Goal: Task Accomplishment & Management: Manage account settings

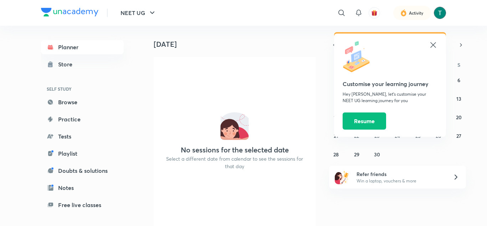
click at [438, 8] on img at bounding box center [440, 13] width 12 height 12
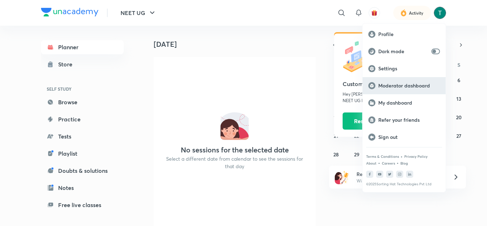
click at [403, 83] on p "Moderator dashboard" at bounding box center [409, 85] width 62 height 6
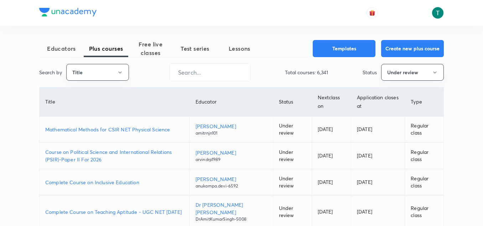
click at [94, 129] on p "Mathematical Methods for CSIR NET Physical Science" at bounding box center [114, 128] width 139 height 7
click at [59, 154] on p "Course on Political Science and International Relations (PSIR)-Paper II For 2026" at bounding box center [114, 155] width 139 height 15
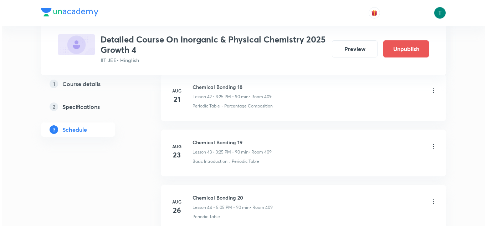
scroll to position [3106, 0]
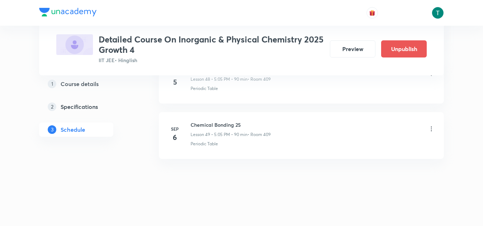
click at [430, 130] on icon at bounding box center [431, 128] width 7 height 7
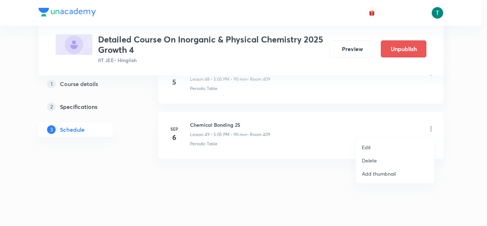
click at [378, 147] on li "Edit" at bounding box center [395, 146] width 78 height 13
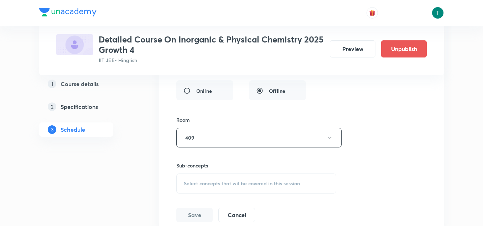
scroll to position [3045, 0]
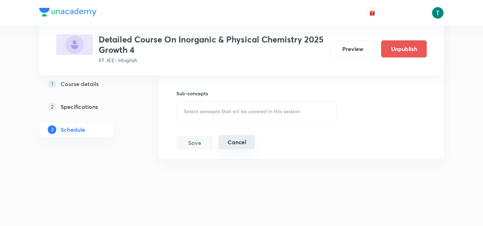
click at [240, 138] on button "Cancel" at bounding box center [236, 142] width 37 height 14
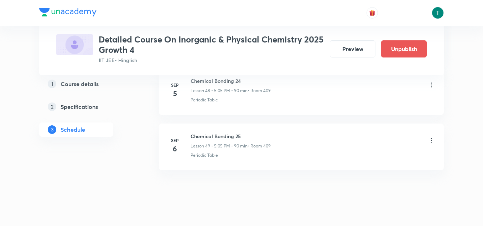
scroll to position [2722, 0]
click at [428, 140] on icon at bounding box center [431, 139] width 7 height 7
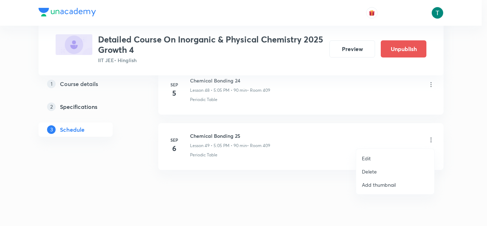
click at [377, 156] on li "Edit" at bounding box center [395, 157] width 78 height 13
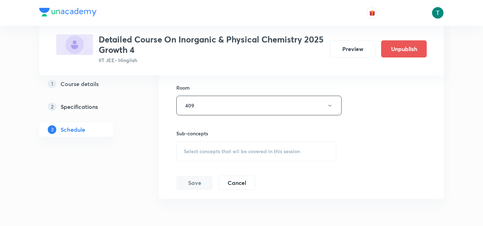
click at [240, 154] on div "Select concepts that wil be covered in this session" at bounding box center [256, 151] width 160 height 20
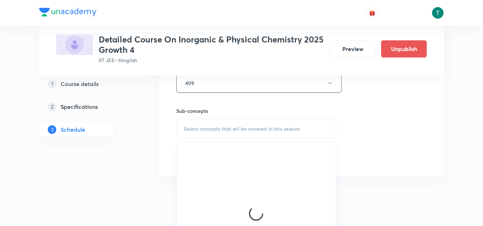
scroll to position [3029, 0]
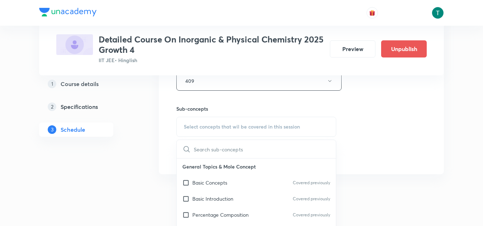
click at [226, 184] on p "Basic Concepts" at bounding box center [209, 182] width 35 height 7
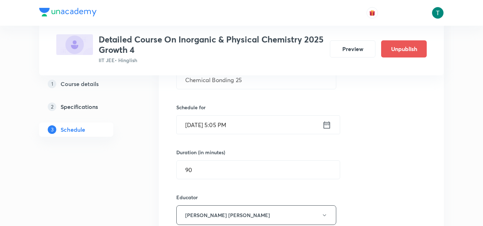
scroll to position [2802, 0]
click at [216, 125] on input "Sep 6, 2025, 5:05 PM" at bounding box center [250, 125] width 146 height 18
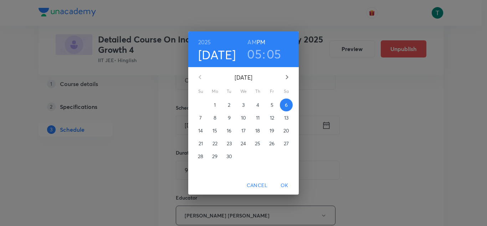
click at [243, 117] on p "10" at bounding box center [243, 117] width 5 height 7
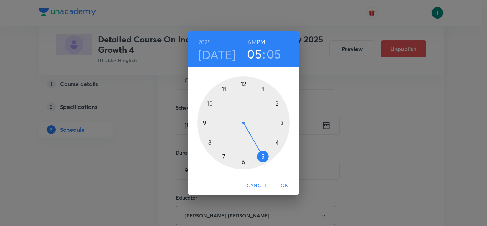
click at [284, 184] on span "OK" at bounding box center [284, 185] width 17 height 9
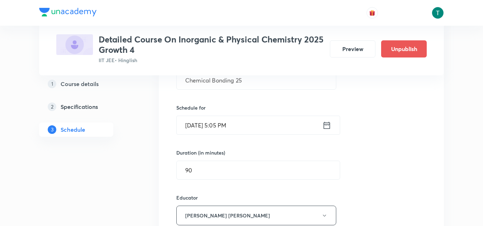
click at [226, 127] on input "Sep 10, 2025, 5:05 PM" at bounding box center [250, 125] width 146 height 18
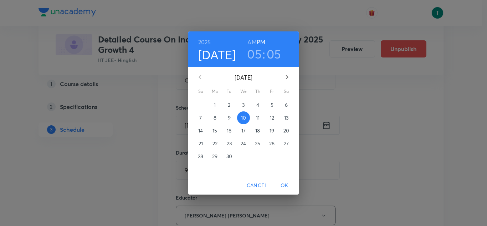
click at [241, 105] on span "3" at bounding box center [243, 104] width 13 height 7
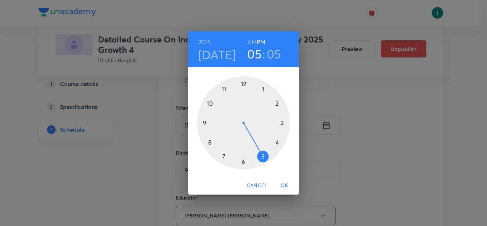
click at [282, 186] on span "OK" at bounding box center [284, 185] width 17 height 9
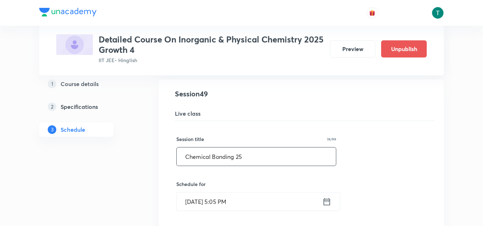
scroll to position [2726, 0]
click at [271, 159] on input "Chemical Bonding 25" at bounding box center [256, 156] width 159 height 18
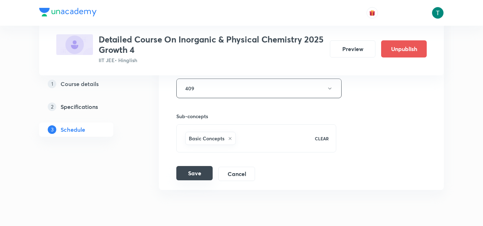
scroll to position [3032, 0]
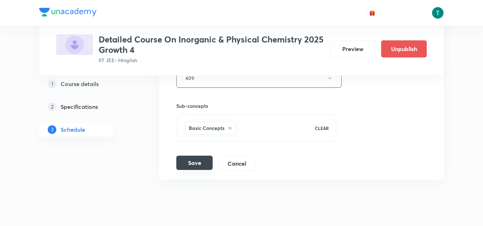
type input "Chemical Bonding 24"
click at [191, 158] on button "Save" at bounding box center [194, 162] width 36 height 14
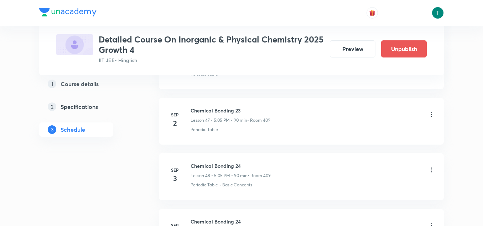
scroll to position [2734, 0]
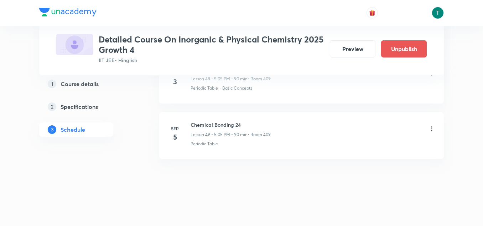
click at [431, 130] on icon at bounding box center [431, 128] width 7 height 7
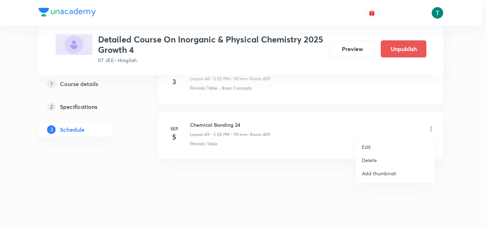
click at [381, 148] on li "Edit" at bounding box center [395, 146] width 78 height 13
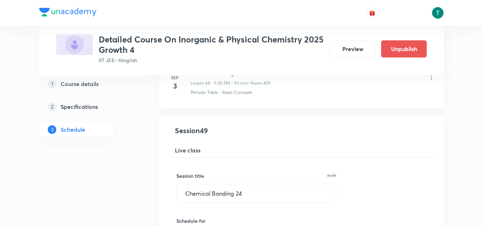
scroll to position [2689, 0]
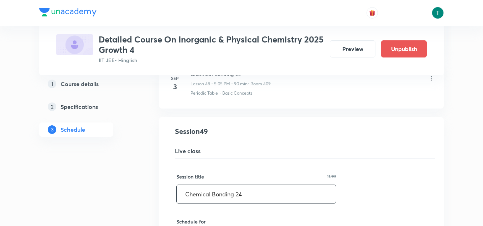
click at [258, 193] on input "Chemical Bonding 24" at bounding box center [256, 194] width 159 height 18
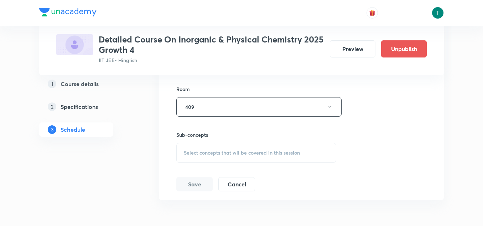
scroll to position [3043, 0]
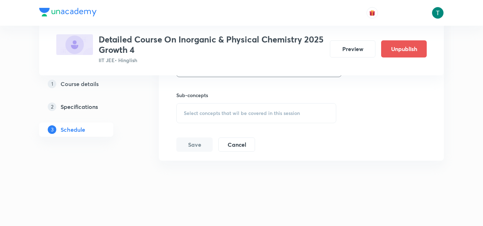
type input "Chemical Bonding 25"
click at [222, 118] on div "Select concepts that wil be covered in this session" at bounding box center [256, 113] width 160 height 20
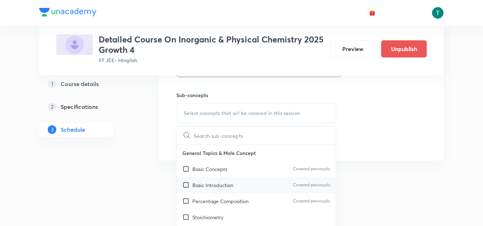
scroll to position [3045, 0]
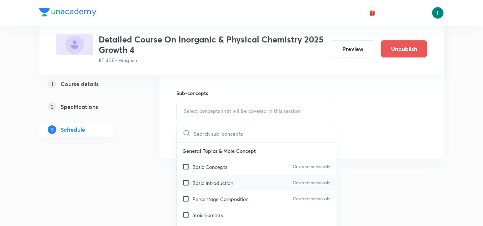
click at [214, 176] on div "Basic Introduction Covered previously" at bounding box center [256, 183] width 159 height 16
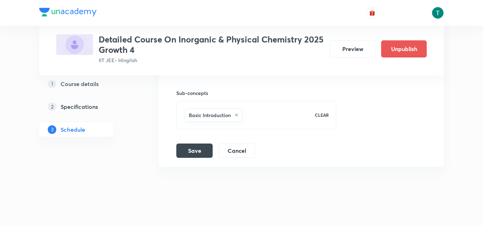
click at [196, 147] on button "Save" at bounding box center [194, 150] width 36 height 14
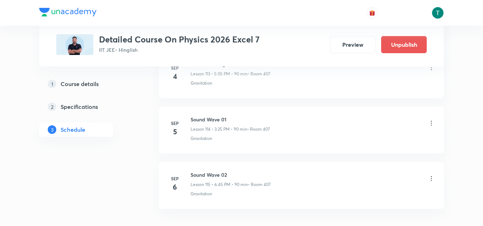
scroll to position [6694, 0]
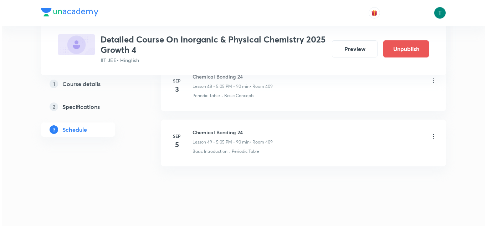
scroll to position [3101, 0]
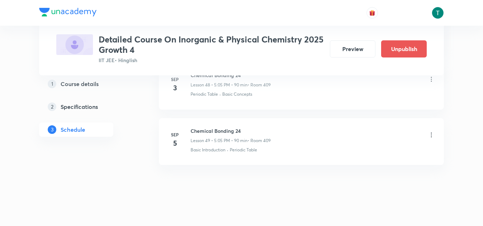
click at [433, 135] on icon at bounding box center [431, 134] width 7 height 7
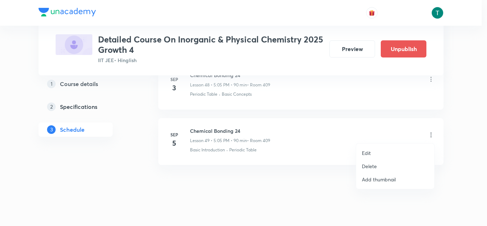
click at [373, 152] on li "Edit" at bounding box center [395, 152] width 78 height 13
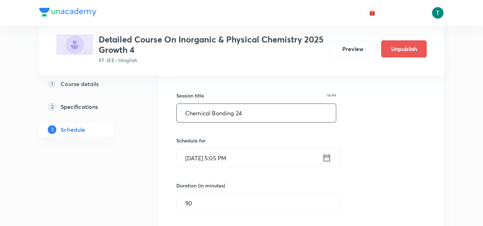
scroll to position [2769, 0]
click at [251, 115] on input "Chemical Bonding 24" at bounding box center [256, 113] width 159 height 18
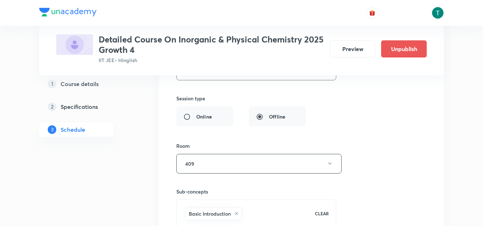
scroll to position [3053, 0]
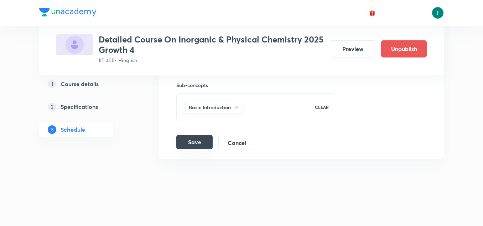
type input "Chemical Bonding 25"
click at [188, 143] on button "Save" at bounding box center [194, 142] width 36 height 14
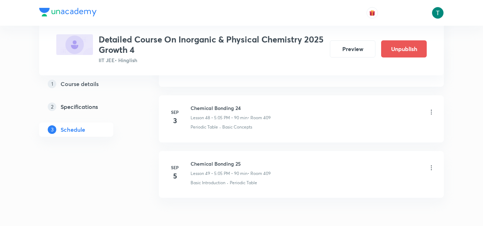
scroll to position [2697, 0]
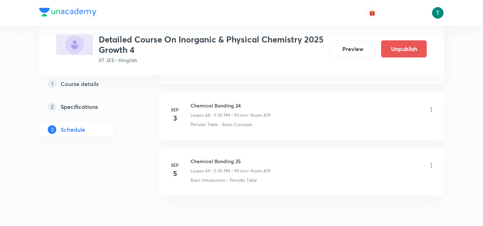
click at [312, 154] on li "[DATE] Chemical Bonding 25 Lesson 49 • 5:05 PM • 90 min • Room 409 Basic Introd…" at bounding box center [301, 171] width 285 height 47
click at [428, 161] on icon at bounding box center [431, 164] width 7 height 7
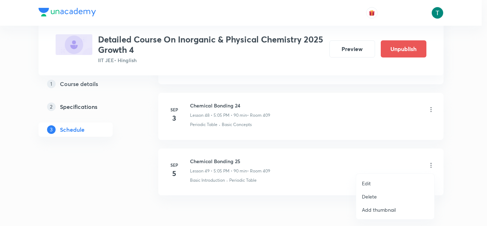
click at [369, 181] on p "Edit" at bounding box center [366, 182] width 9 height 7
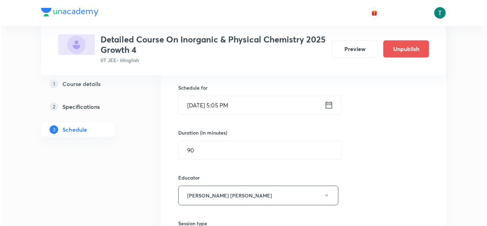
scroll to position [2794, 0]
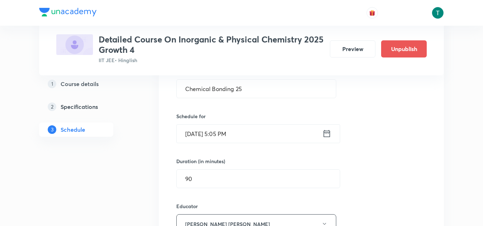
click at [235, 137] on input "[DATE] 5:05 PM" at bounding box center [250, 133] width 146 height 18
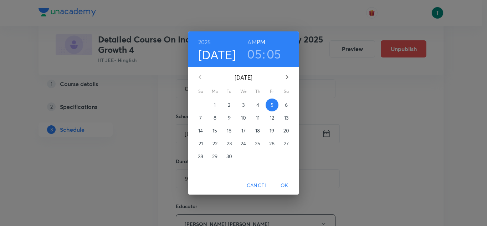
click at [259, 58] on h3 "05" at bounding box center [254, 53] width 15 height 15
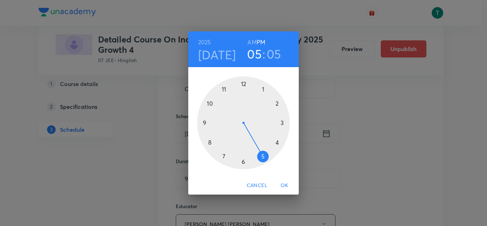
click at [281, 122] on div at bounding box center [243, 122] width 93 height 93
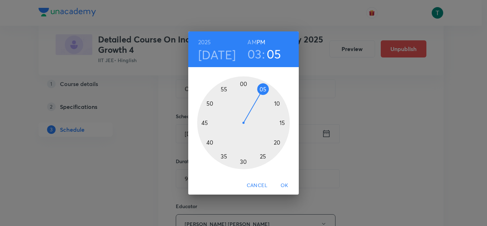
click at [263, 156] on div at bounding box center [243, 122] width 93 height 93
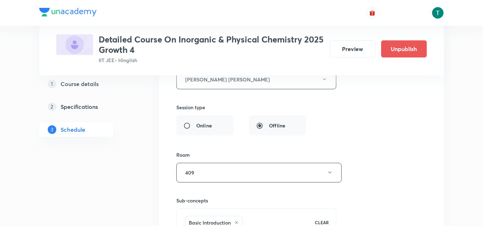
scroll to position [2989, 0]
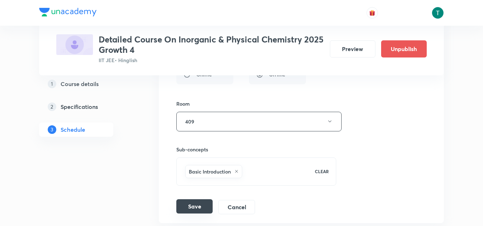
click at [197, 204] on button "Save" at bounding box center [194, 206] width 36 height 14
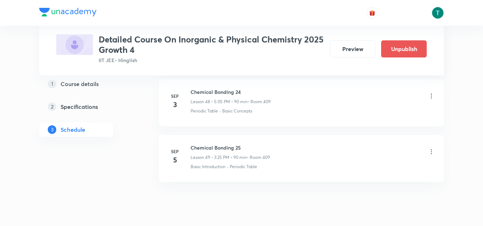
scroll to position [2710, 0]
click at [429, 156] on div at bounding box center [431, 152] width 7 height 8
click at [428, 149] on icon at bounding box center [431, 151] width 7 height 7
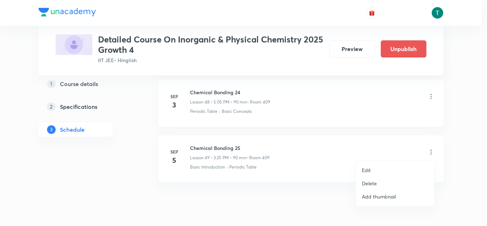
click at [368, 183] on p "Delete" at bounding box center [369, 182] width 15 height 7
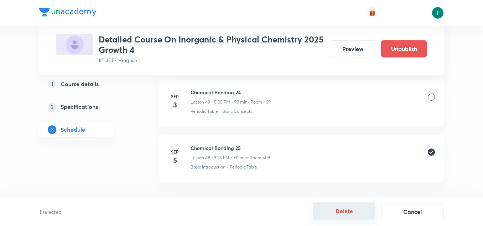
click at [349, 211] on button "Delete" at bounding box center [344, 210] width 63 height 17
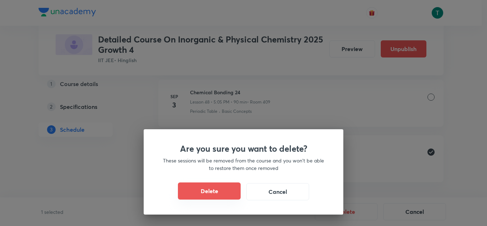
click at [223, 191] on button "Delete" at bounding box center [209, 190] width 63 height 17
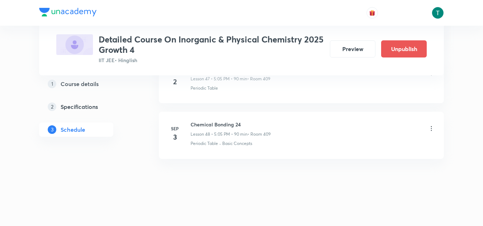
scroll to position [2678, 0]
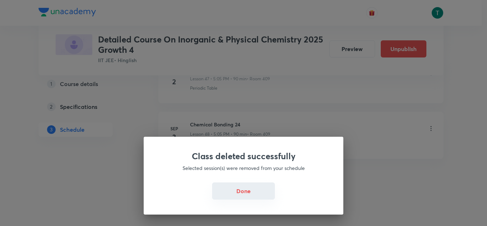
click at [232, 189] on button "Done" at bounding box center [243, 190] width 63 height 17
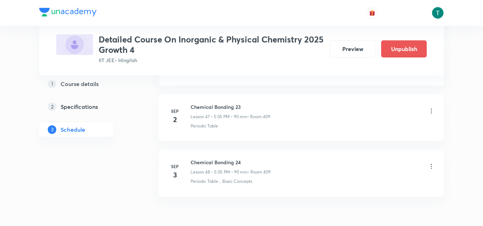
scroll to position [2640, 0]
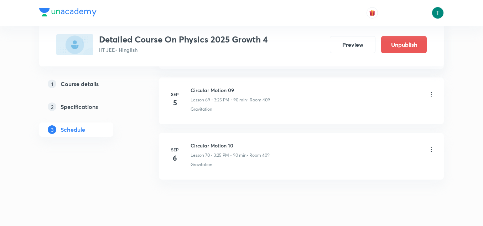
scroll to position [4240, 0]
drag, startPoint x: 189, startPoint y: 140, endPoint x: 264, endPoint y: 143, distance: 74.9
click at [264, 143] on div "Sep 6 Circular Motion 10 Lesson 70 • 3:25 PM • 90 min • Room 409 Gravitation" at bounding box center [301, 152] width 267 height 26
copy h6 "Circular Motion 10"
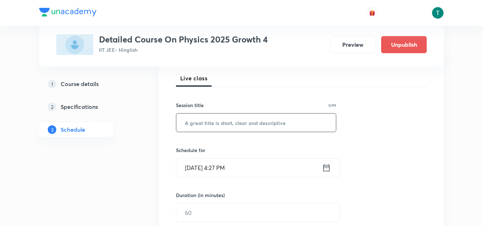
scroll to position [101, 0]
click at [248, 126] on input "text" at bounding box center [256, 122] width 160 height 18
type input "v"
paste input "Circular Motion 10"
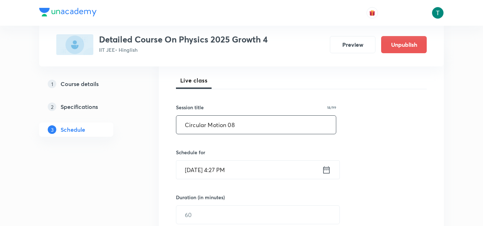
scroll to position [121, 0]
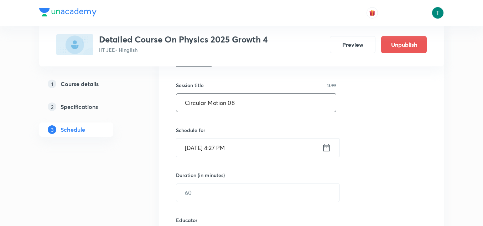
type input "Circular Motion 08"
click at [328, 146] on icon at bounding box center [326, 148] width 9 height 10
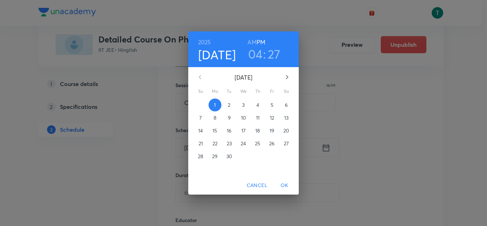
click at [243, 106] on p "3" at bounding box center [243, 104] width 2 height 7
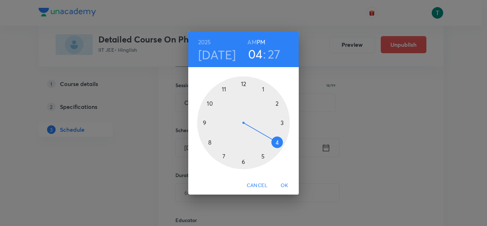
click at [283, 123] on div at bounding box center [243, 122] width 93 height 93
click at [263, 157] on div at bounding box center [243, 122] width 93 height 93
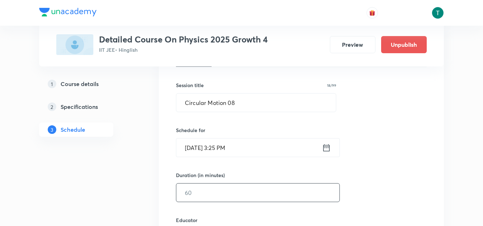
click at [218, 190] on input "text" at bounding box center [257, 192] width 163 height 18
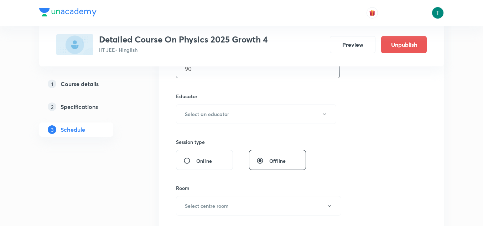
scroll to position [245, 0]
type input "90"
click at [210, 112] on h6 "Select an educator" at bounding box center [207, 113] width 44 height 7
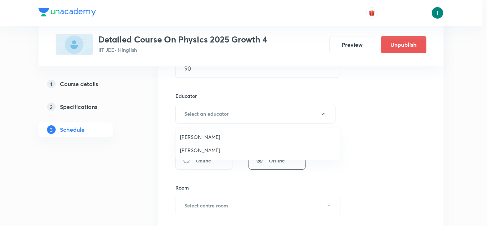
click at [205, 149] on span "Madhav Singla" at bounding box center [258, 149] width 156 height 7
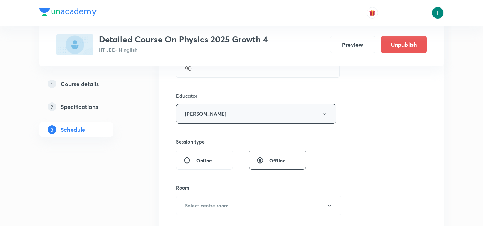
click at [222, 119] on button "Madhav Singla" at bounding box center [256, 114] width 160 height 20
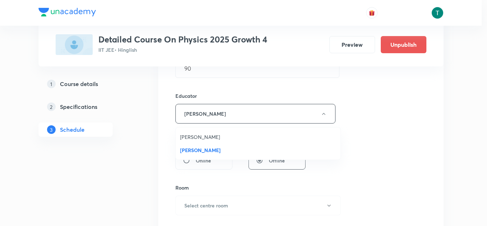
click at [371, 97] on div at bounding box center [243, 113] width 487 height 226
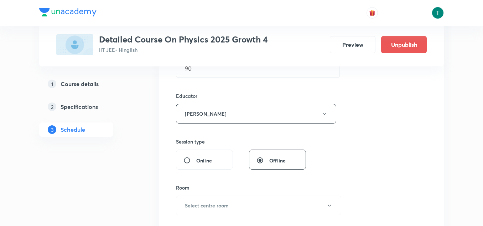
click at [96, 84] on h5 "Course details" at bounding box center [80, 83] width 38 height 9
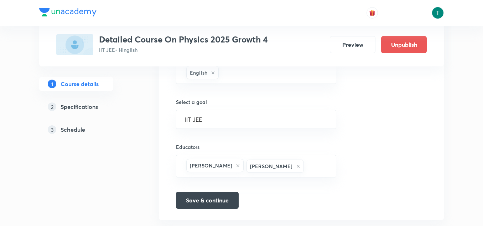
scroll to position [481, 0]
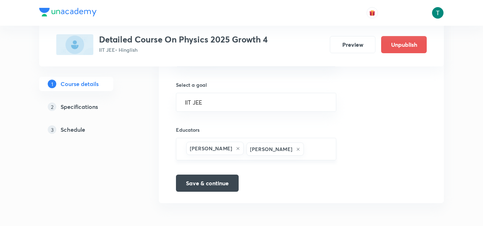
click at [311, 149] on div "Shivendra Kumar Milky Madhav Singla ​" at bounding box center [256, 149] width 160 height 22
paste input "unacademy-user-aopqaog0dvlv"
type input "unacademy-user-aopqaog0dvlv"
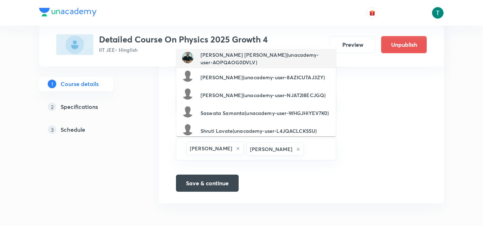
click at [232, 65] on h6 "Bhupendra Singh Solanki(unacademy-user-AOPQAOG0DVLV)" at bounding box center [266, 58] width 130 height 15
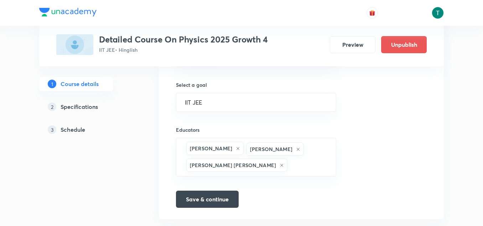
scroll to position [0, 0]
click at [208, 199] on button "Save & continue" at bounding box center [207, 198] width 63 height 17
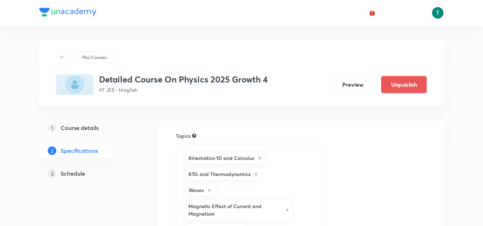
click at [80, 173] on h5 "Schedule" at bounding box center [73, 173] width 25 height 9
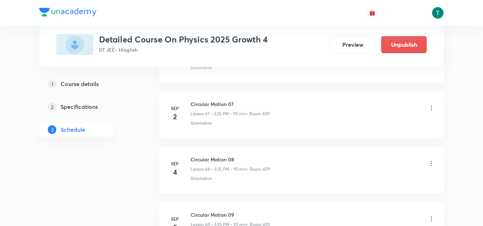
scroll to position [4112, 0]
drag, startPoint x: 191, startPoint y: 104, endPoint x: 266, endPoint y: 103, distance: 74.8
click at [266, 103] on h6 "Circular Motion 07" at bounding box center [230, 103] width 79 height 7
copy h6 "Circular Motion 07"
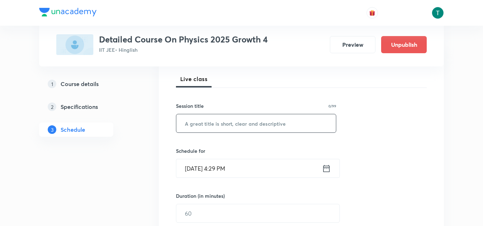
scroll to position [103, 0]
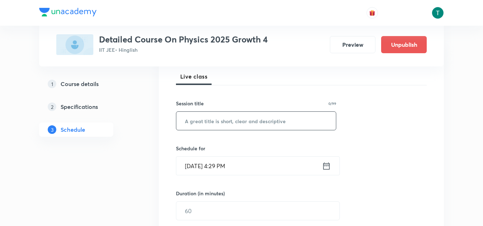
paste input "Circular Motion 07"
click at [210, 119] on input "text" at bounding box center [256, 121] width 160 height 18
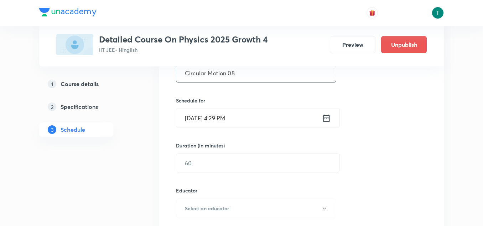
scroll to position [151, 0]
type input "Circular Motion 08"
click at [205, 119] on input "Sep 1, 2025, 4:29 PM" at bounding box center [249, 117] width 146 height 18
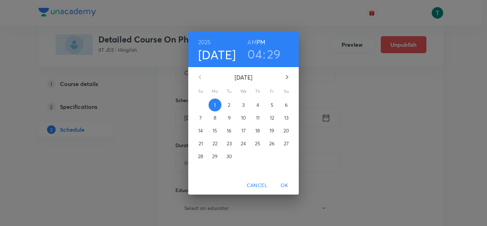
click at [242, 103] on span "3" at bounding box center [243, 104] width 13 height 7
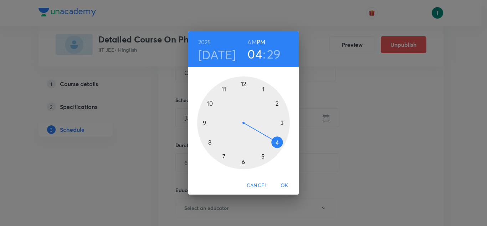
click at [284, 122] on div at bounding box center [243, 122] width 93 height 93
click at [263, 155] on div at bounding box center [243, 122] width 93 height 93
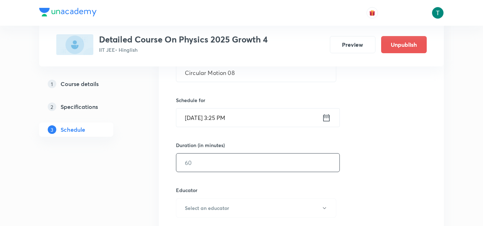
click at [233, 155] on input "text" at bounding box center [257, 162] width 163 height 18
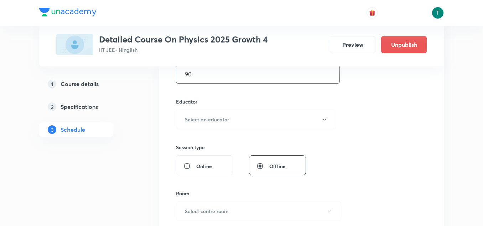
scroll to position [239, 0]
type input "90"
click at [227, 117] on h6 "Select an educator" at bounding box center [207, 118] width 44 height 7
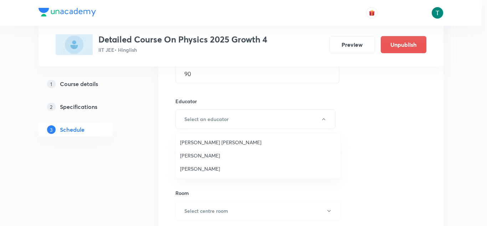
click at [222, 144] on span "Bhupendra Singh Solanki" at bounding box center [258, 141] width 156 height 7
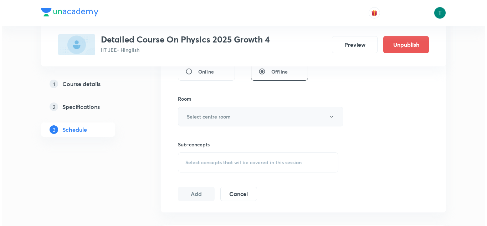
scroll to position [330, 0]
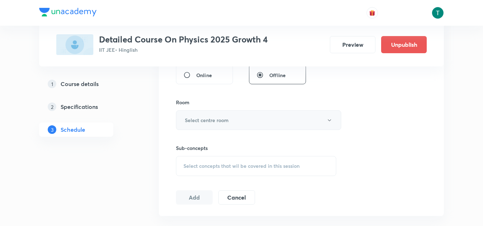
click at [221, 113] on button "Select centre room" at bounding box center [258, 120] width 165 height 20
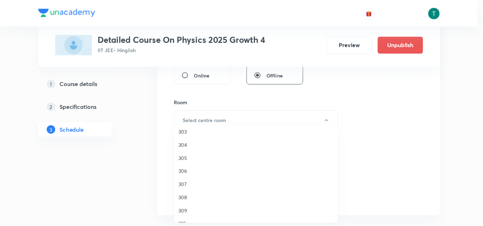
scroll to position [32, 0]
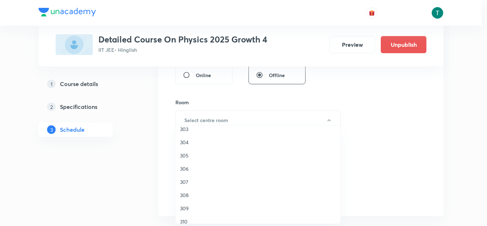
click at [200, 180] on span "307" at bounding box center [258, 181] width 156 height 7
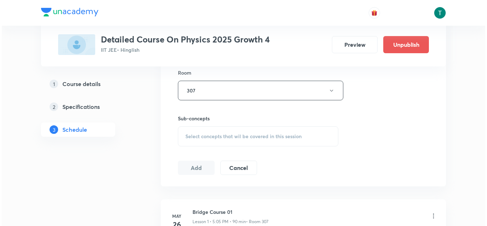
scroll to position [362, 0]
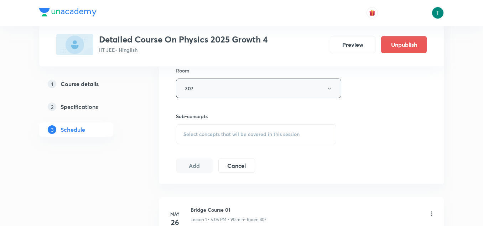
click at [213, 90] on button "307" at bounding box center [258, 88] width 165 height 20
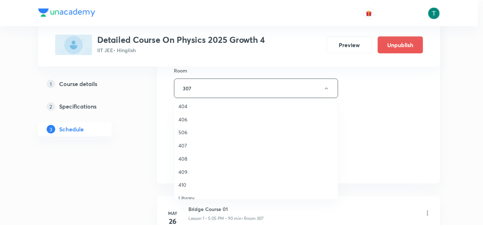
scroll to position [190, 0]
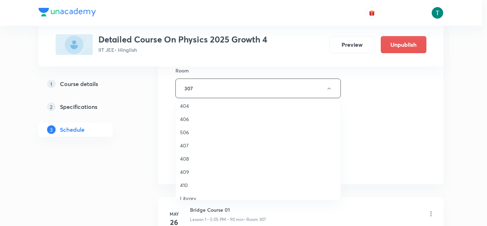
click at [192, 171] on span "409" at bounding box center [258, 171] width 156 height 7
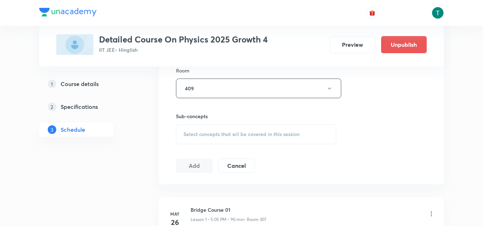
click at [226, 142] on div "Select concepts that wil be covered in this session" at bounding box center [256, 134] width 160 height 20
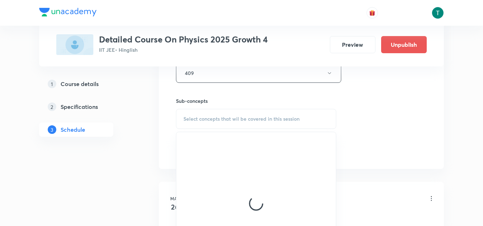
scroll to position [377, 0]
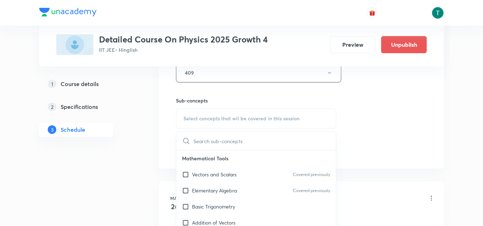
click at [216, 175] on p "Vectors and Scalars" at bounding box center [214, 173] width 45 height 7
checkbox input "true"
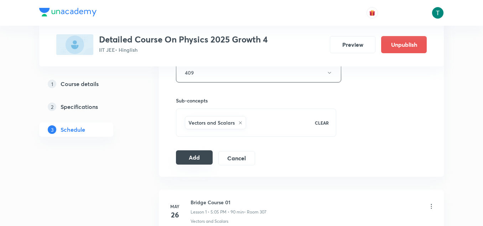
click at [191, 157] on button "Add" at bounding box center [194, 157] width 37 height 14
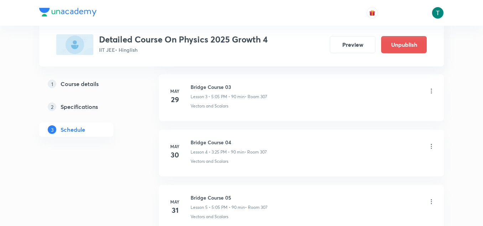
scroll to position [212, 0]
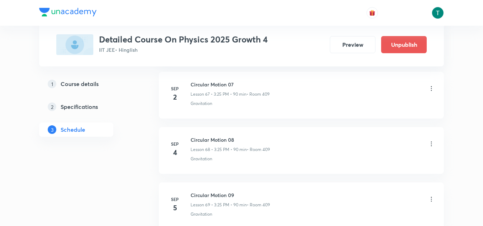
scroll to position [4133, 0]
click at [432, 144] on icon at bounding box center [431, 142] width 7 height 7
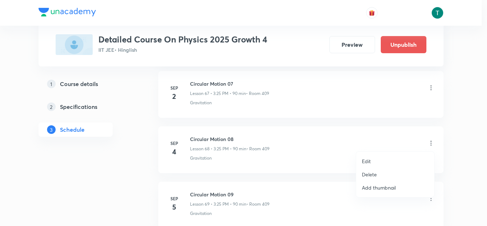
click at [370, 161] on p "Edit" at bounding box center [366, 160] width 9 height 7
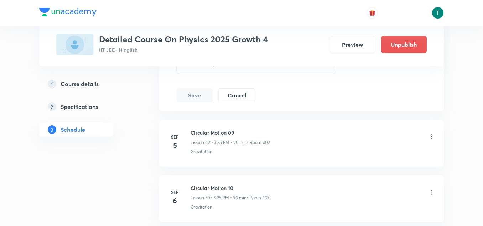
scroll to position [4082, 0]
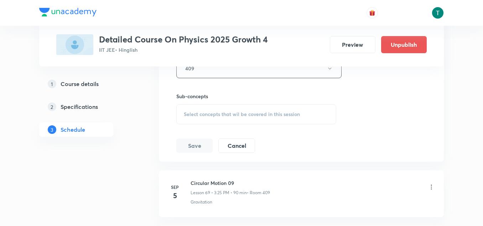
click at [258, 116] on span "Select concepts that wil be covered in this session" at bounding box center [242, 114] width 116 height 6
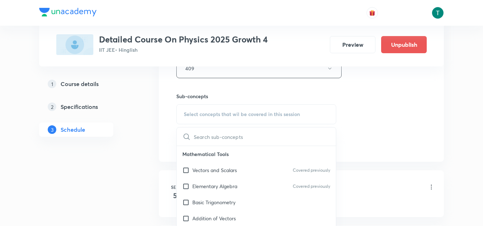
click at [236, 183] on p "Elementary Algebra" at bounding box center [214, 185] width 45 height 7
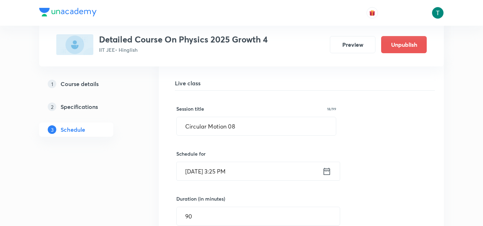
scroll to position [3796, 0]
click at [250, 125] on input "Circular Motion 08" at bounding box center [256, 127] width 159 height 18
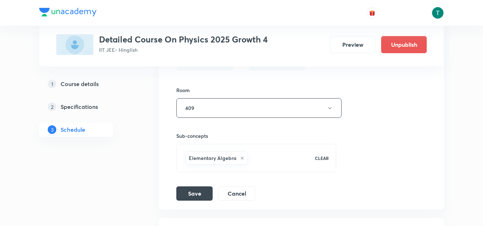
scroll to position [4058, 0]
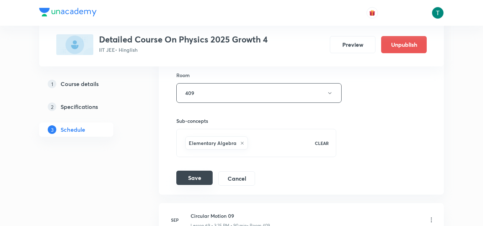
type input "Circular Motion 09"
click at [197, 174] on button "Save" at bounding box center [194, 177] width 36 height 14
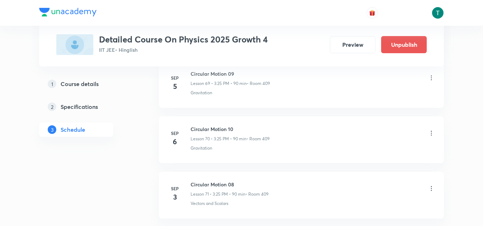
scroll to position [3831, 0]
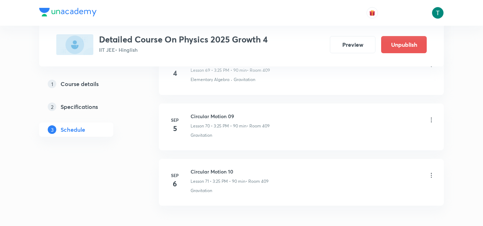
scroll to position [4267, 0]
click at [430, 118] on icon at bounding box center [431, 119] width 7 height 7
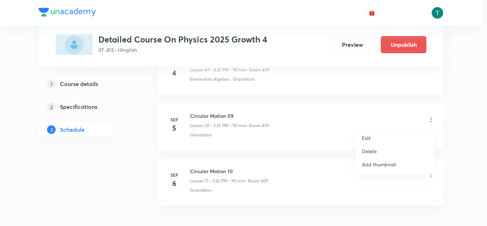
click at [292, 119] on div at bounding box center [243, 113] width 487 height 226
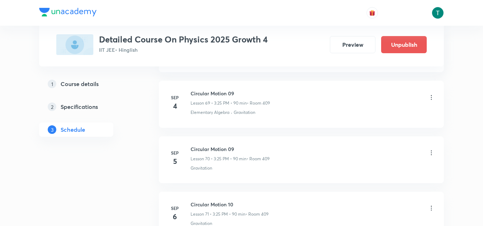
scroll to position [4256, 0]
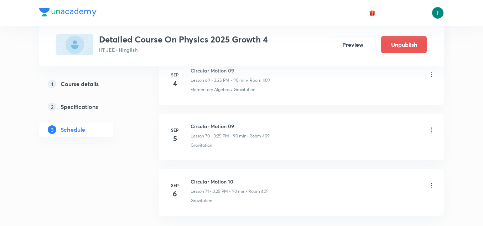
click at [435, 126] on icon at bounding box center [431, 129] width 7 height 7
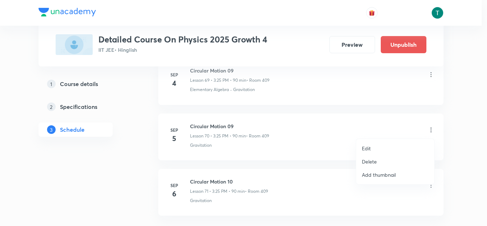
click at [306, 133] on div at bounding box center [243, 113] width 487 height 226
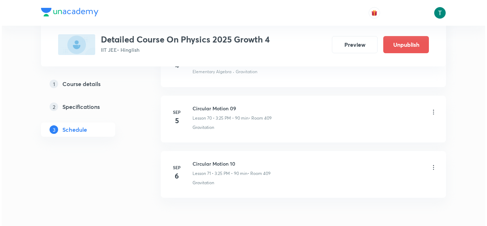
scroll to position [4275, 0]
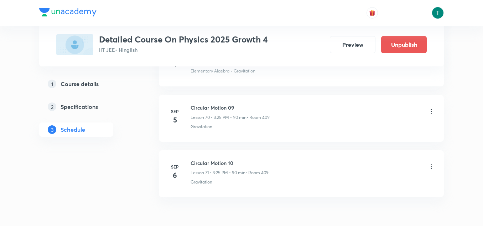
click at [431, 109] on icon at bounding box center [431, 111] width 7 height 7
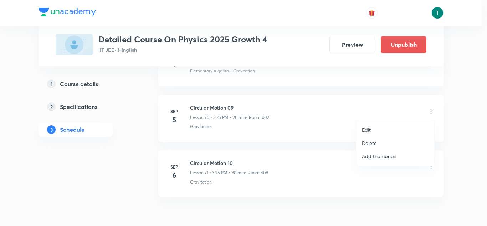
click at [372, 128] on li "Edit" at bounding box center [395, 129] width 78 height 13
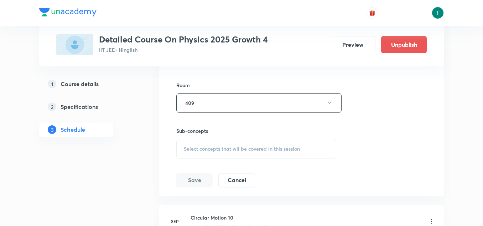
scroll to position [4157, 0]
click at [244, 146] on div "Select concepts that wil be covered in this session" at bounding box center [256, 150] width 160 height 20
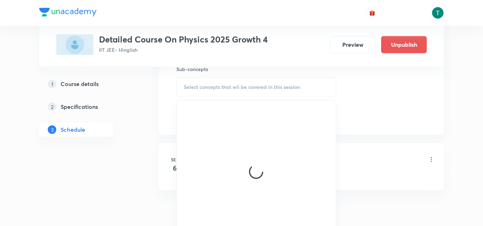
scroll to position [4221, 0]
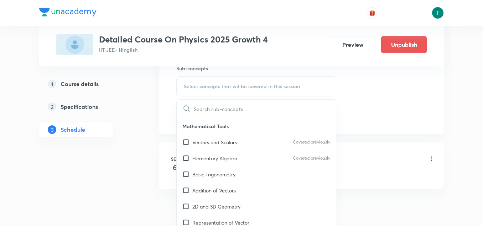
click at [233, 158] on p "Elementary Algebra" at bounding box center [214, 157] width 45 height 7
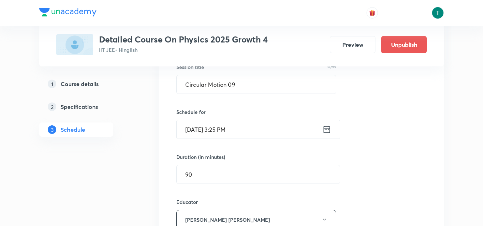
scroll to position [3942, 0]
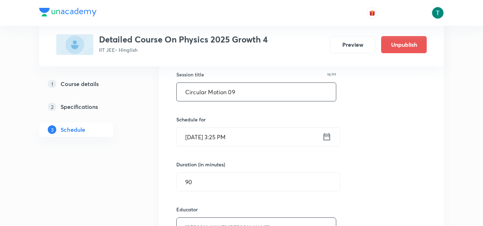
click at [247, 98] on input "Circular Motion 09" at bounding box center [256, 92] width 159 height 18
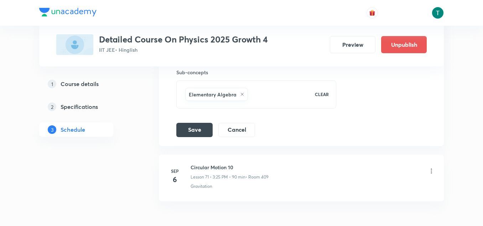
scroll to position [4220, 0]
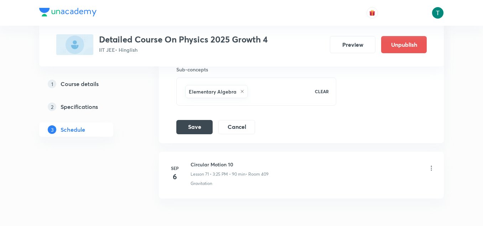
type input "Circular Motion 10"
click at [227, 128] on button "Cancel" at bounding box center [236, 126] width 37 height 14
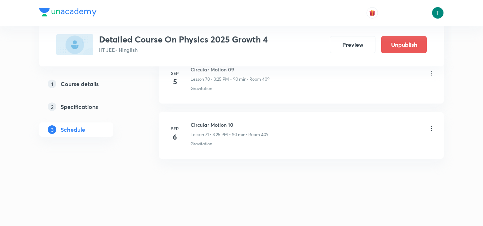
scroll to position [3940, 0]
click at [431, 130] on icon at bounding box center [431, 128] width 1 height 5
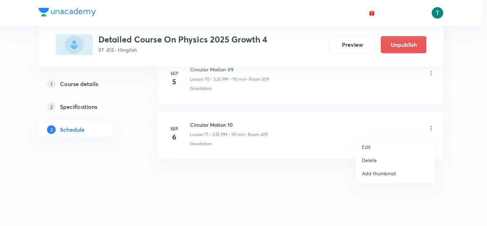
click at [377, 166] on li "Delete" at bounding box center [395, 159] width 78 height 13
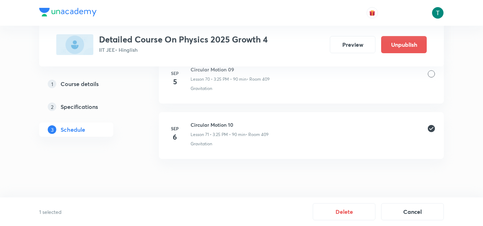
click at [431, 74] on div at bounding box center [431, 73] width 7 height 7
click at [351, 206] on button "Delete" at bounding box center [344, 210] width 63 height 17
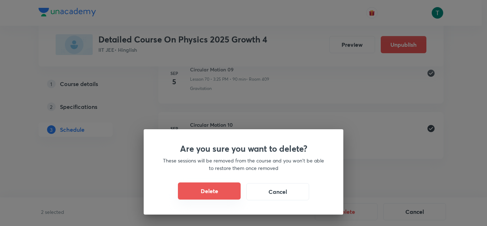
click at [217, 190] on button "Delete" at bounding box center [209, 190] width 63 height 17
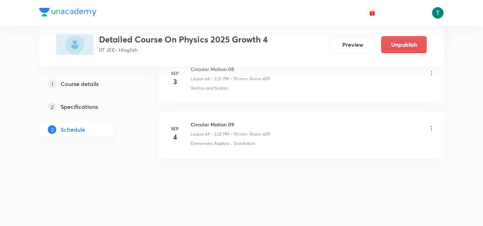
scroll to position [3829, 0]
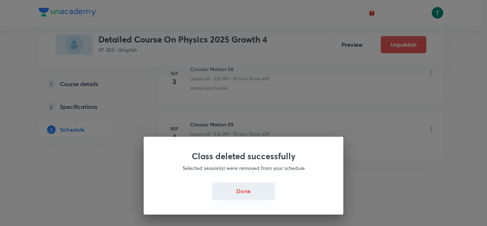
click at [244, 188] on button "Done" at bounding box center [243, 190] width 63 height 17
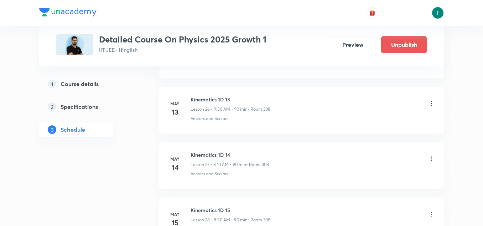
scroll to position [6089, 0]
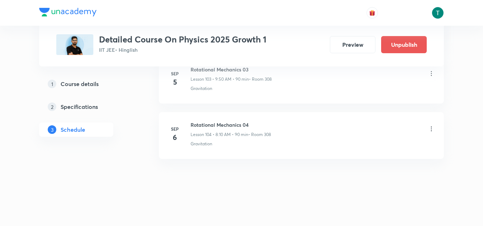
click at [431, 128] on icon at bounding box center [431, 128] width 7 height 7
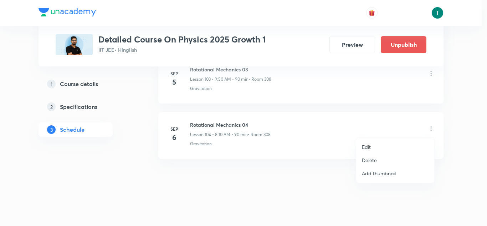
click at [366, 158] on p "Delete" at bounding box center [369, 159] width 15 height 7
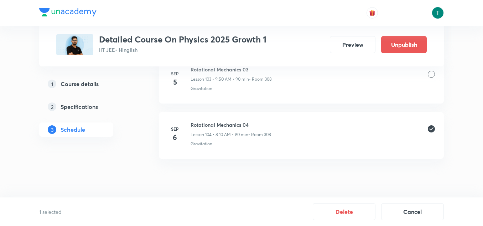
click at [427, 76] on div "Rotational Mechanics 03 Lesson 103 • 9:50 AM • 90 min • Room 308" at bounding box center [313, 74] width 244 height 17
click at [430, 75] on div at bounding box center [431, 74] width 7 height 7
click at [340, 208] on button "Delete" at bounding box center [344, 210] width 63 height 17
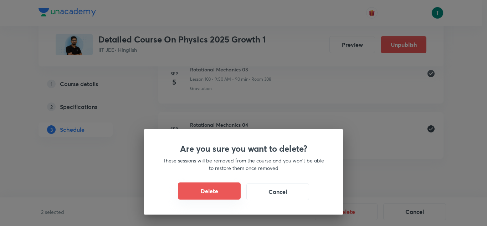
click at [231, 189] on button "Delete" at bounding box center [209, 190] width 63 height 17
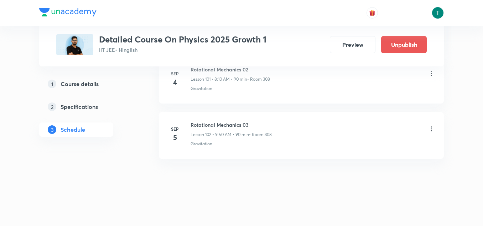
scroll to position [5979, 0]
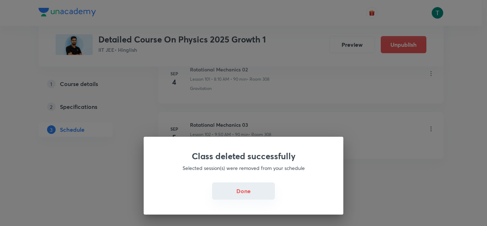
click at [242, 188] on button "Done" at bounding box center [243, 190] width 63 height 17
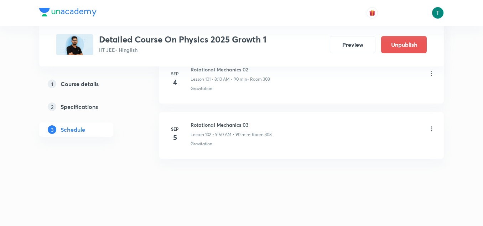
click at [431, 130] on icon at bounding box center [431, 128] width 7 height 7
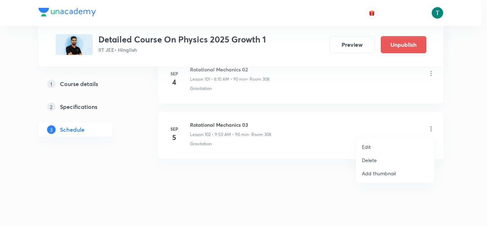
click at [365, 158] on p "Delete" at bounding box center [369, 159] width 15 height 7
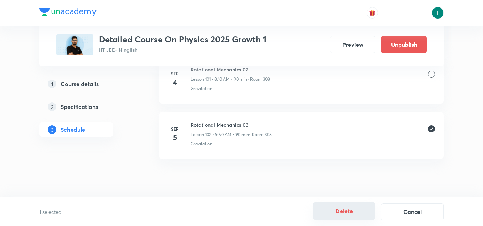
click at [346, 211] on button "Delete" at bounding box center [344, 210] width 63 height 17
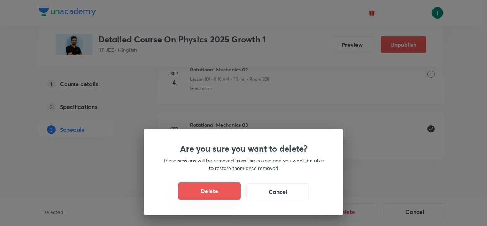
click at [217, 188] on button "Delete" at bounding box center [209, 190] width 63 height 17
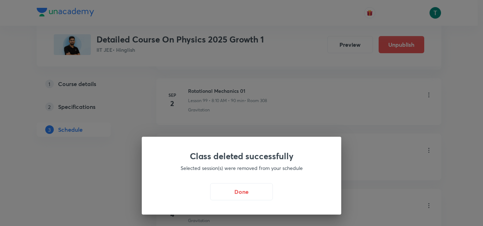
scroll to position [5799, 0]
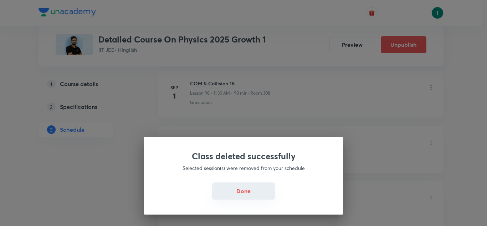
drag, startPoint x: 263, startPoint y: 179, endPoint x: 258, endPoint y: 185, distance: 7.3
click at [258, 185] on div "Class deleted successfully Selected session(s) were removed from your schedule …" at bounding box center [244, 175] width 200 height 78
click at [258, 185] on button "Done" at bounding box center [243, 190] width 63 height 17
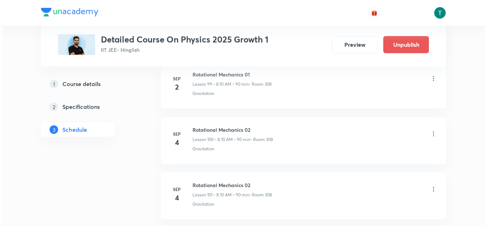
scroll to position [5871, 0]
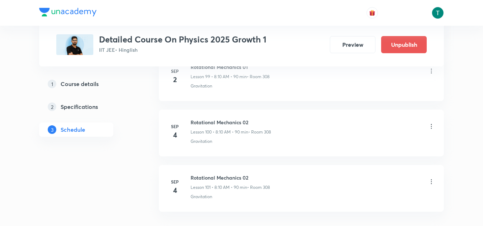
click at [429, 127] on icon at bounding box center [431, 126] width 7 height 7
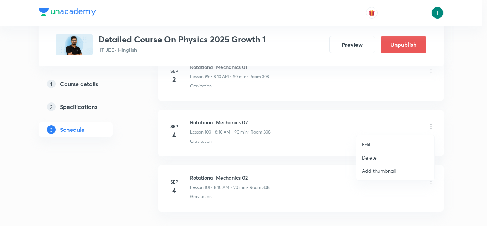
click at [366, 145] on p "Edit" at bounding box center [366, 143] width 9 height 7
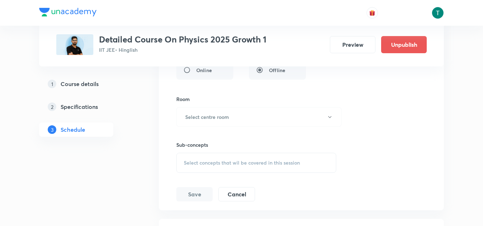
scroll to position [5761, 0]
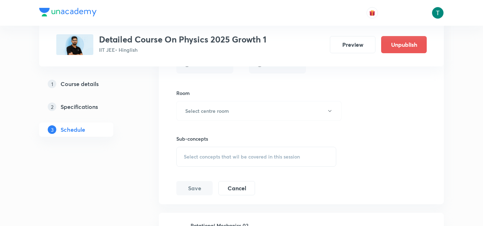
click at [233, 154] on span "Select concepts that wil be covered in this session" at bounding box center [242, 157] width 116 height 6
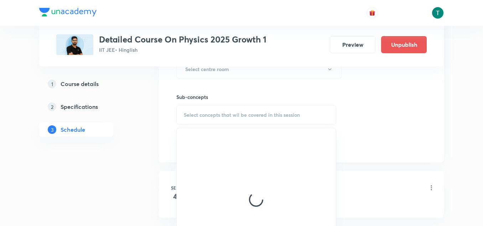
scroll to position [5803, 0]
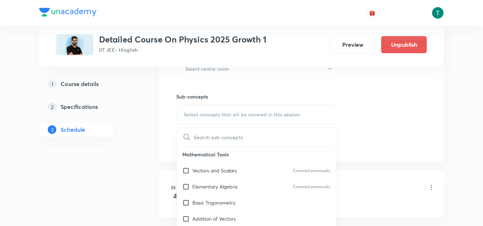
click at [225, 173] on p "Vectors and Scalars" at bounding box center [214, 169] width 45 height 7
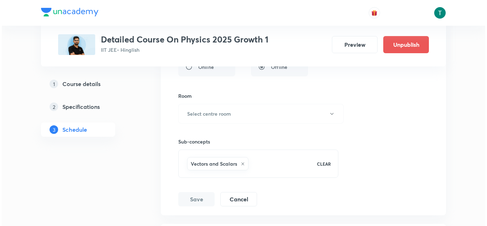
scroll to position [5752, 0]
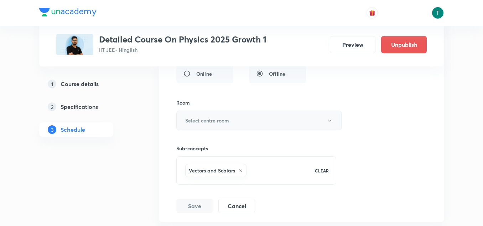
click at [240, 122] on button "Select centre room" at bounding box center [258, 120] width 165 height 20
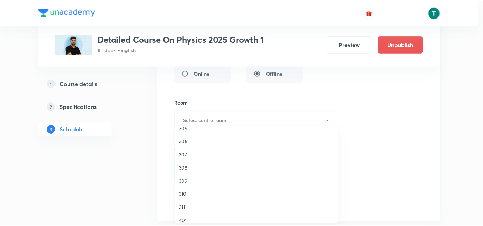
scroll to position [60, 0]
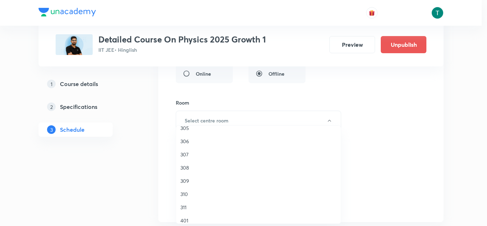
click at [196, 169] on span "308" at bounding box center [258, 167] width 156 height 7
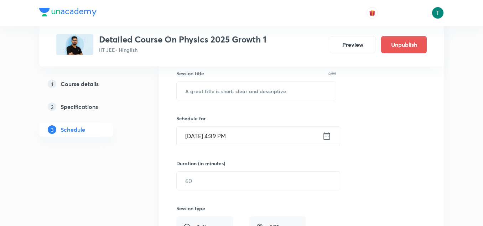
scroll to position [5599, 0]
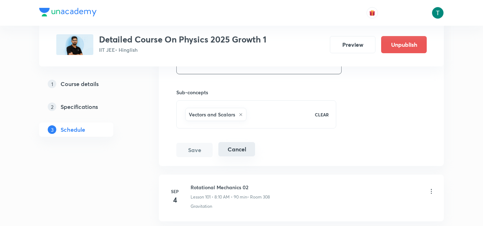
click at [237, 144] on button "Cancel" at bounding box center [236, 149] width 37 height 14
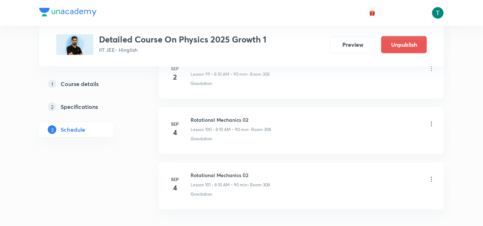
scroll to position [5545, 0]
click at [431, 123] on icon at bounding box center [431, 123] width 7 height 7
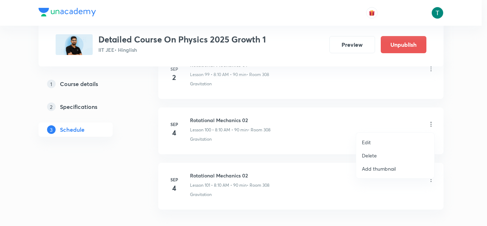
click at [368, 141] on p "Edit" at bounding box center [366, 141] width 9 height 7
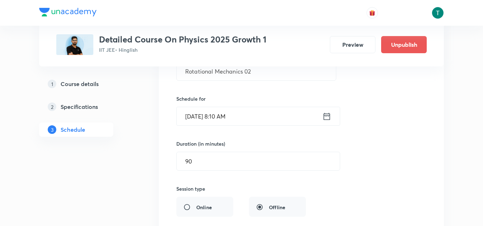
scroll to position [5619, 0]
click at [225, 117] on input "Sep 4, 2025, 8:10 AM" at bounding box center [250, 115] width 146 height 18
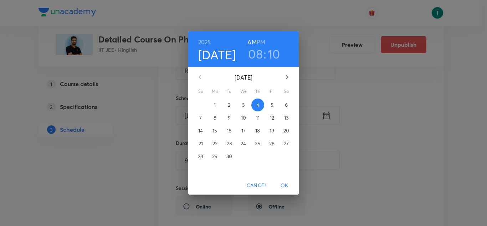
click at [243, 108] on p "3" at bounding box center [243, 104] width 2 height 7
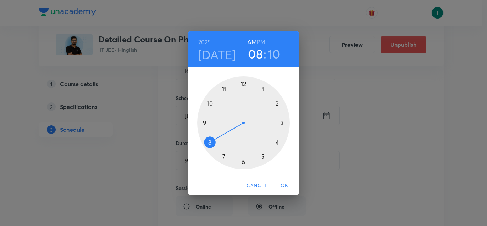
click at [287, 184] on span "OK" at bounding box center [284, 185] width 17 height 9
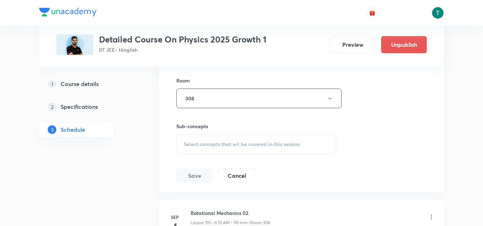
scroll to position [5777, 0]
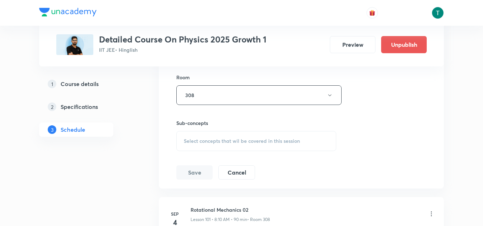
click at [229, 141] on span "Select concepts that wil be covered in this session" at bounding box center [242, 141] width 116 height 6
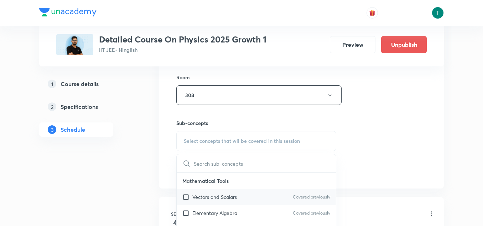
click at [221, 196] on p "Vectors and Scalars" at bounding box center [214, 196] width 45 height 7
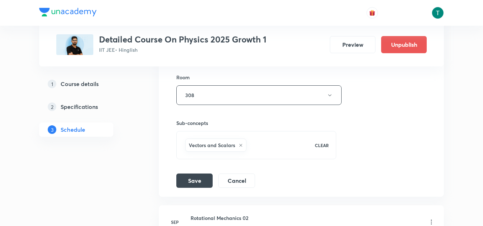
click at [175, 160] on div "Rotational Mechanics 02 Lesson 100 • Room 308 Gravitation Session 100 Live clas…" at bounding box center [301, 16] width 267 height 343
click at [189, 179] on button "Save" at bounding box center [194, 179] width 36 height 14
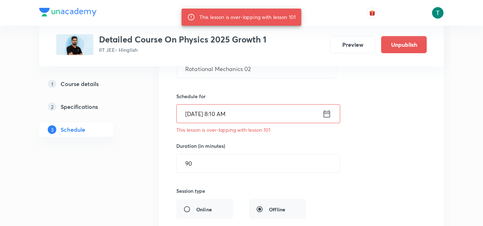
scroll to position [5621, 0]
click at [247, 113] on input "Sep 4, 2025, 8:10 AM" at bounding box center [250, 114] width 146 height 18
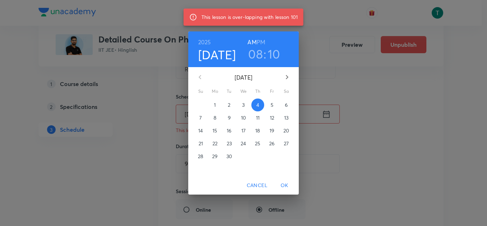
click at [245, 107] on span "3" at bounding box center [243, 104] width 13 height 7
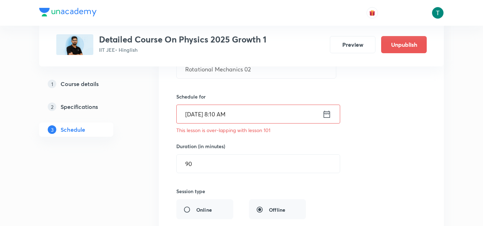
click at [286, 185] on div "Session title 23/99 Rotational Mechanics 02 ​ Schedule for Sep 4, 2025, 8:10 AM…" at bounding box center [301, 190] width 250 height 315
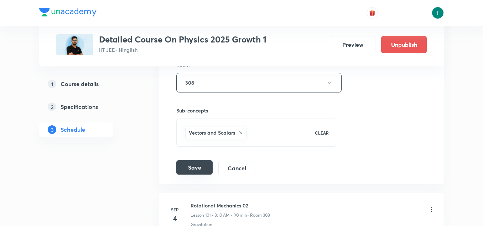
scroll to position [5796, 0]
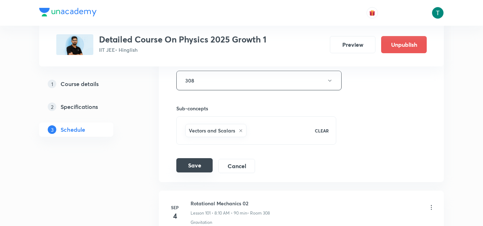
click at [195, 162] on button "Save" at bounding box center [194, 165] width 36 height 14
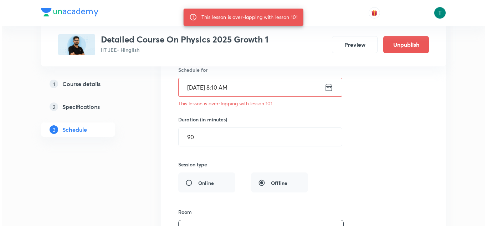
scroll to position [5608, 0]
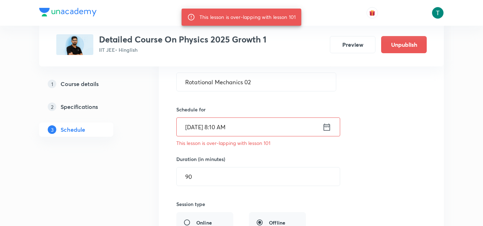
click at [222, 128] on input "Sep 4, 2025, 8:10 AM" at bounding box center [250, 127] width 146 height 18
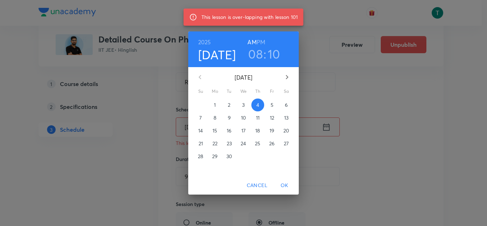
click at [245, 104] on span "3" at bounding box center [243, 104] width 13 height 7
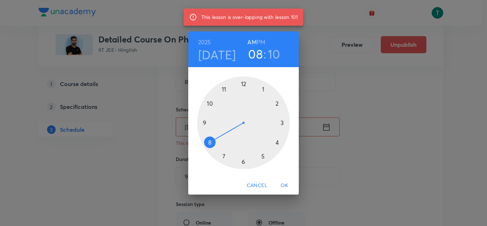
click at [287, 184] on span "OK" at bounding box center [284, 185] width 17 height 9
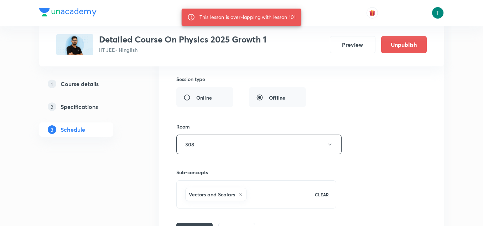
scroll to position [5771, 0]
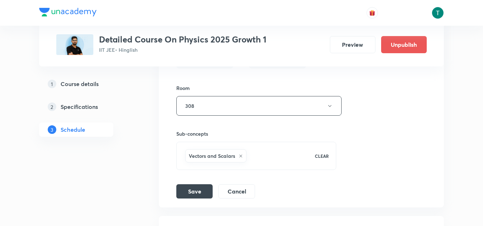
click at [199, 187] on button "Save" at bounding box center [194, 191] width 36 height 14
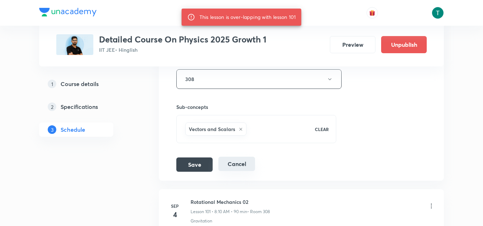
click at [236, 164] on button "Cancel" at bounding box center [236, 163] width 37 height 14
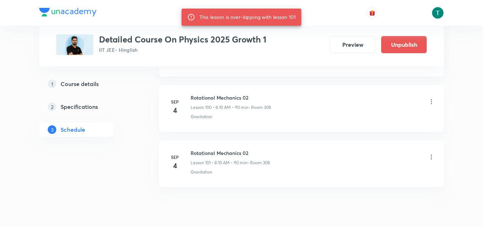
scroll to position [5561, 0]
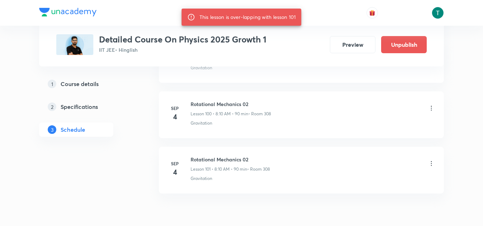
click at [429, 110] on icon at bounding box center [431, 107] width 7 height 7
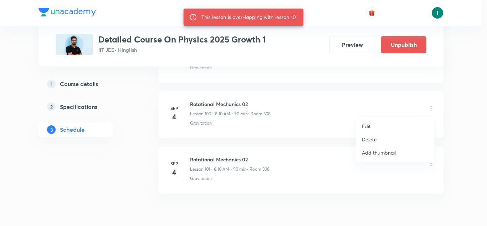
click at [373, 140] on p "Delete" at bounding box center [369, 138] width 15 height 7
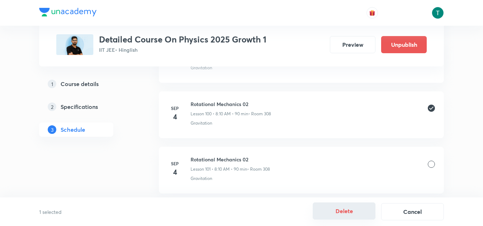
drag, startPoint x: 337, startPoint y: 202, endPoint x: 342, endPoint y: 212, distance: 11.6
click at [342, 212] on div "1 selected Delete Cancel" at bounding box center [241, 211] width 483 height 29
click at [342, 212] on button "Delete" at bounding box center [344, 210] width 63 height 17
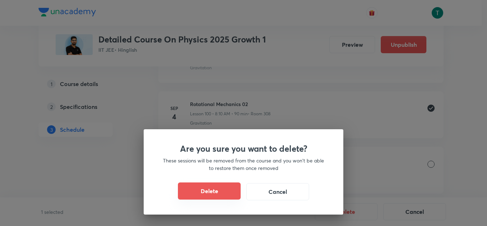
click at [217, 185] on button "Delete" at bounding box center [209, 190] width 63 height 17
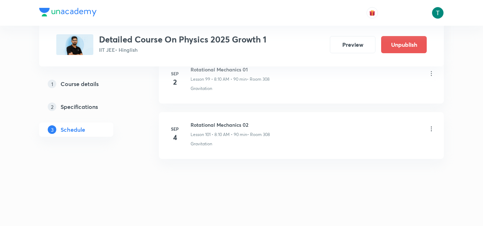
scroll to position [5541, 0]
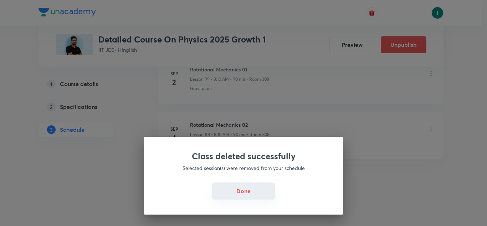
click at [254, 185] on button "Done" at bounding box center [243, 190] width 63 height 17
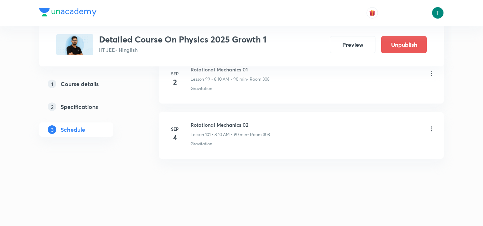
scroll to position [5527, 0]
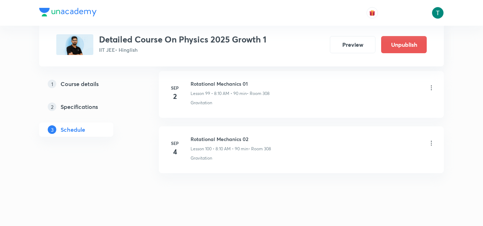
click at [430, 143] on icon at bounding box center [431, 142] width 7 height 7
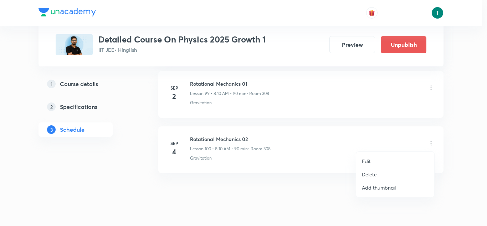
click at [372, 165] on li "Edit" at bounding box center [395, 160] width 78 height 13
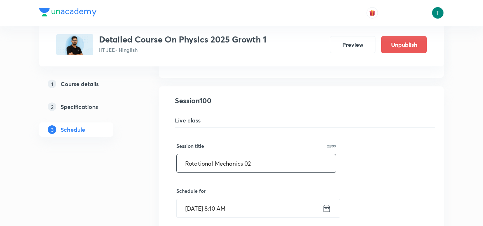
click at [267, 163] on input "Rotational Mechanics 02" at bounding box center [256, 163] width 159 height 18
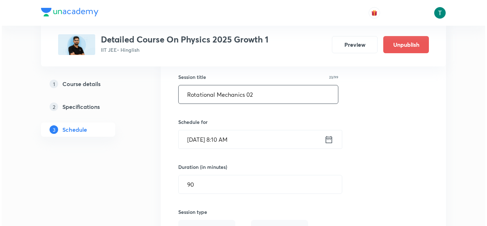
scroll to position [5598, 0]
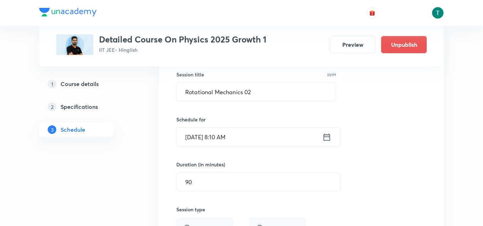
click at [226, 136] on input "Sep 4, 2025, 8:10 AM" at bounding box center [250, 137] width 146 height 18
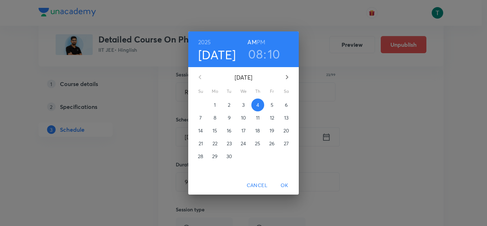
click at [243, 105] on p "3" at bounding box center [243, 104] width 2 height 7
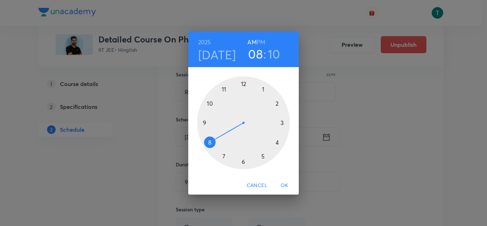
click at [283, 182] on span "OK" at bounding box center [284, 185] width 17 height 9
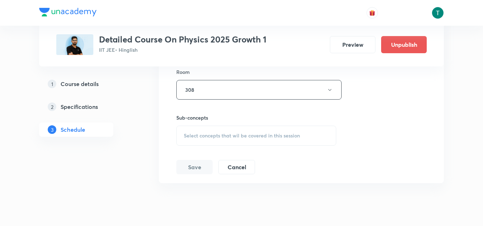
scroll to position [5807, 0]
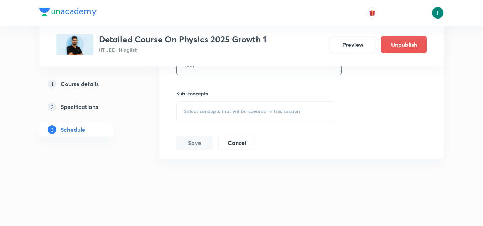
click at [235, 116] on div "Select concepts that wil be covered in this session" at bounding box center [256, 111] width 160 height 20
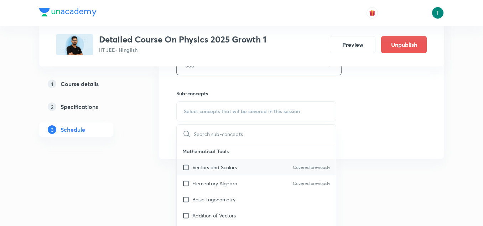
click at [217, 167] on p "Vectors and Scalars" at bounding box center [214, 166] width 45 height 7
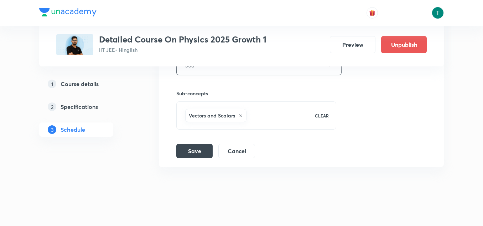
click at [195, 150] on button "Save" at bounding box center [194, 150] width 36 height 14
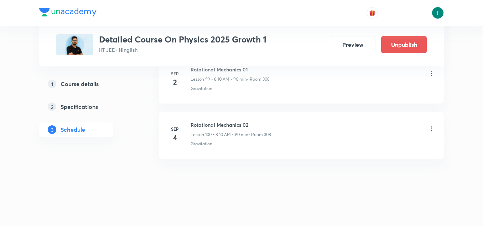
scroll to position [5541, 0]
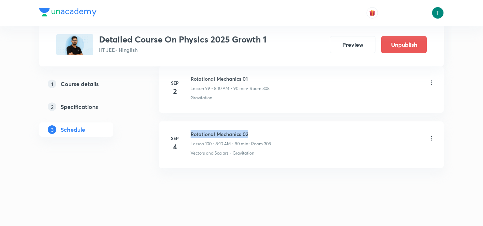
scroll to position [5868, 0]
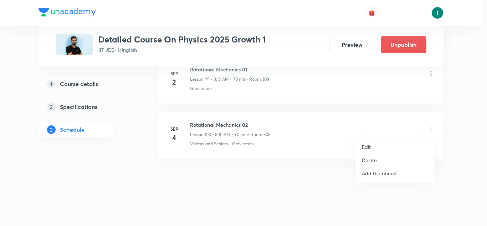
scroll to position [5868, 0]
click at [369, 145] on p "Edit" at bounding box center [366, 146] width 9 height 7
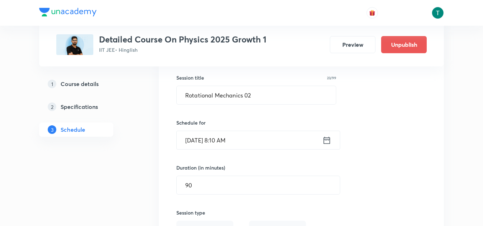
scroll to position [5588, 0]
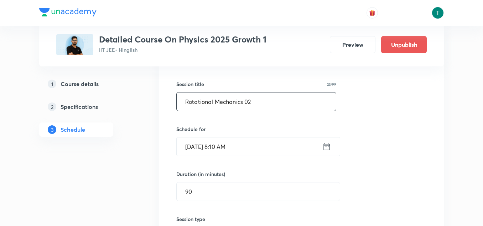
click at [266, 103] on input "Rotational Mechanics 02" at bounding box center [256, 101] width 159 height 18
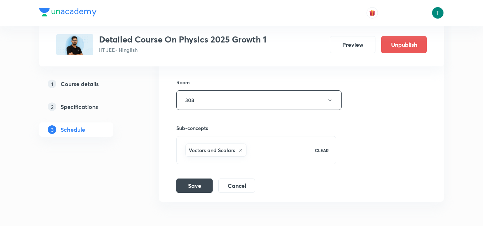
scroll to position [5815, 0]
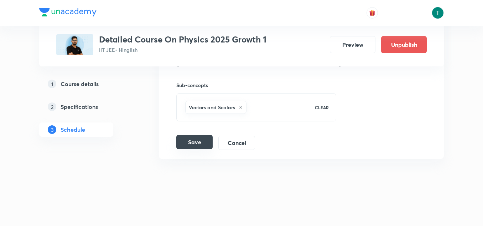
type input "Rotational Mechanics 03"
click at [198, 146] on button "Save" at bounding box center [194, 142] width 36 height 14
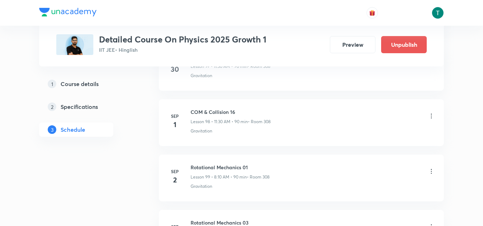
scroll to position [5839, 0]
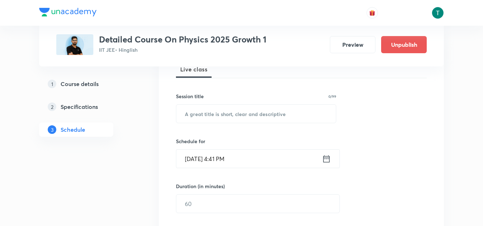
scroll to position [96, 0]
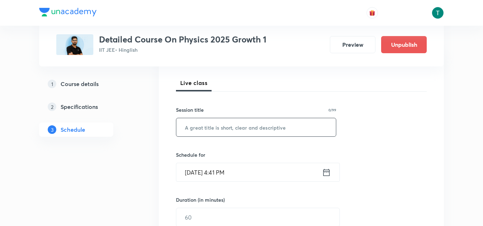
paste input "Rotational Mechanics 01"
click at [233, 124] on input "Rotational Mechanics 01" at bounding box center [256, 127] width 160 height 18
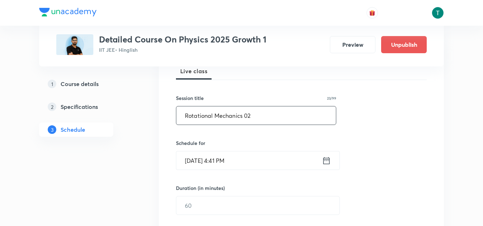
scroll to position [109, 0]
type input "Rotational Mechanics 02"
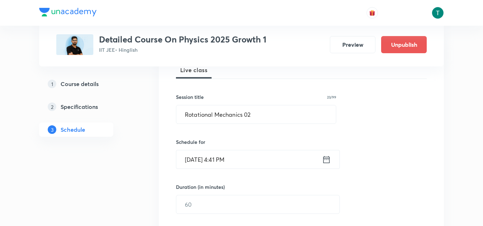
click at [208, 160] on input "Sep 1, 2025, 4:41 PM" at bounding box center [249, 159] width 146 height 18
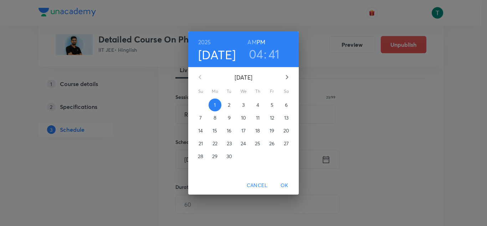
click at [241, 104] on span "3" at bounding box center [243, 104] width 13 height 7
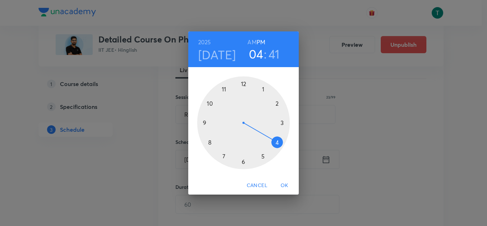
click at [253, 39] on h6 "AM" at bounding box center [251, 42] width 9 height 10
click at [210, 142] on div at bounding box center [243, 122] width 93 height 93
click at [275, 102] on div at bounding box center [243, 122] width 93 height 93
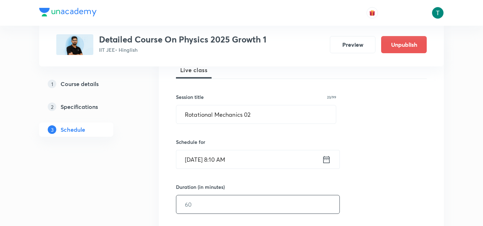
click at [214, 195] on div "​" at bounding box center [258, 204] width 164 height 19
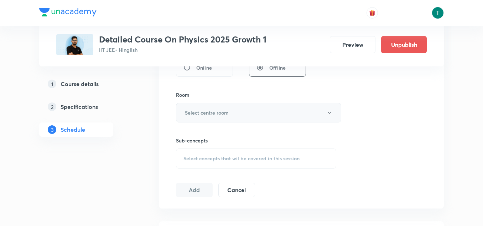
scroll to position [293, 0]
type input "90"
click at [227, 114] on h6 "Select centre room" at bounding box center [207, 111] width 44 height 7
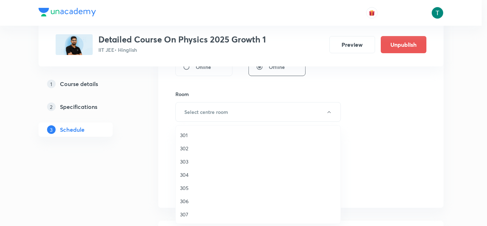
click at [151, 143] on div at bounding box center [243, 113] width 487 height 226
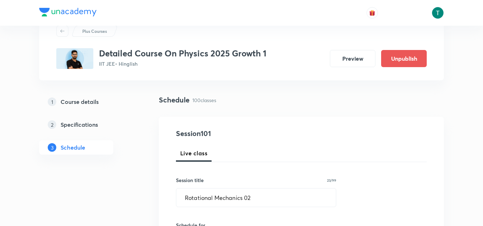
scroll to position [0, 0]
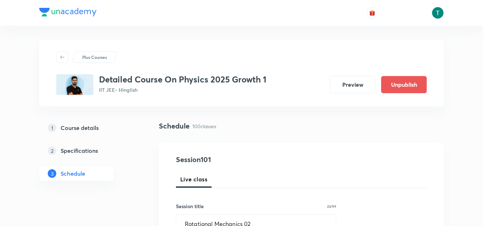
drag, startPoint x: 249, startPoint y: 123, endPoint x: 213, endPoint y: 125, distance: 36.4
click at [213, 125] on p "100 classes" at bounding box center [204, 125] width 24 height 7
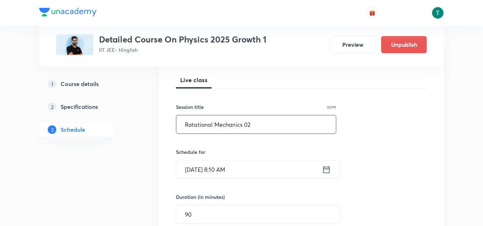
scroll to position [100, 0]
click at [266, 126] on input "Rotational Mechanics 02" at bounding box center [256, 123] width 160 height 18
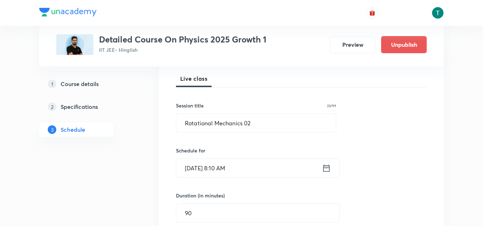
click at [229, 164] on input "Sep 3, 2025, 8:10 AM" at bounding box center [249, 168] width 146 height 18
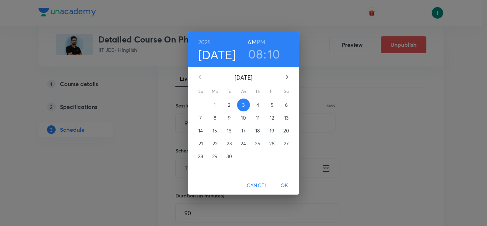
click at [107, 160] on div "2025 Sep 3 08 : 10 AM PM September 2025 Su Mo Tu We Th Fr Sa 31 1 2 3 4 5 6 7 8…" at bounding box center [243, 113] width 487 height 226
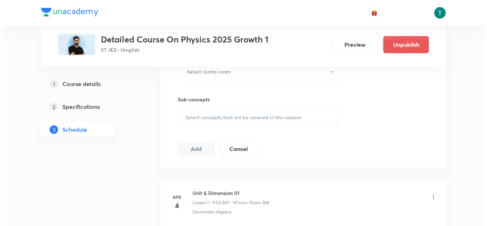
scroll to position [323, 0]
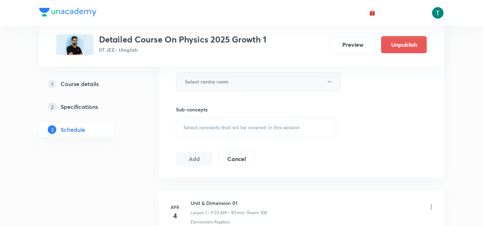
click at [229, 79] on button "Select centre room" at bounding box center [258, 82] width 165 height 20
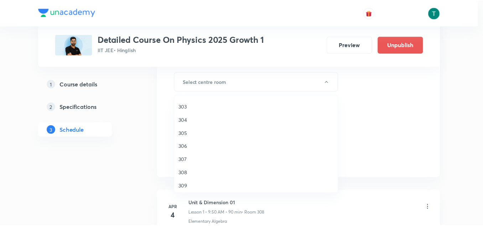
scroll to position [29, 0]
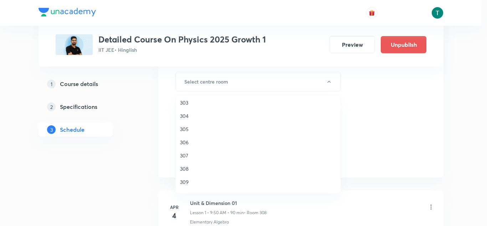
click at [191, 166] on span "308" at bounding box center [258, 168] width 156 height 7
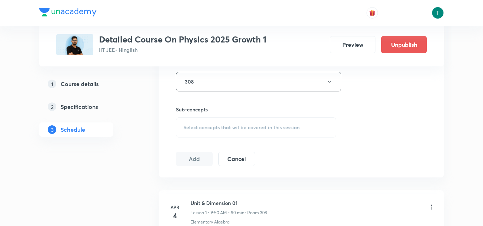
click at [211, 130] on span "Select concepts that wil be covered in this session" at bounding box center [241, 127] width 116 height 6
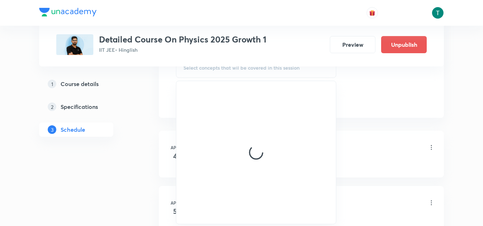
scroll to position [383, 0]
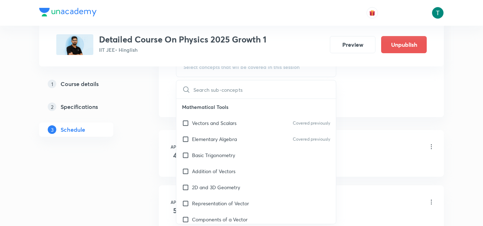
click at [217, 132] on div "Elementary Algebra Covered previously" at bounding box center [256, 139] width 160 height 16
checkbox input "true"
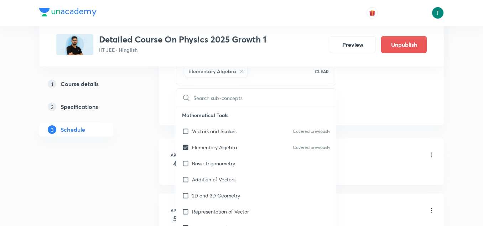
click at [131, 115] on div "1 Course details 2 Specifications 3 Schedule" at bounding box center [87, 111] width 97 height 68
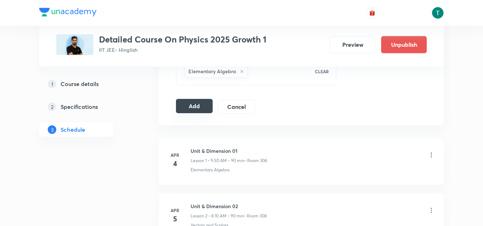
click at [194, 108] on button "Add" at bounding box center [194, 106] width 37 height 14
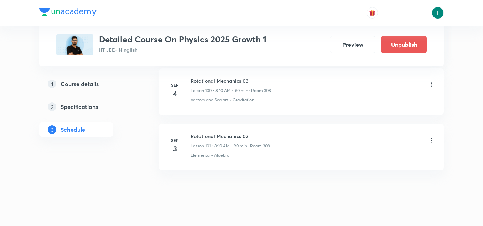
scroll to position [5596, 0]
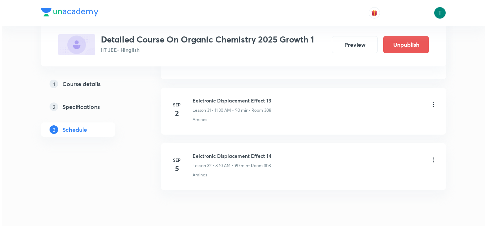
scroll to position [2098, 0]
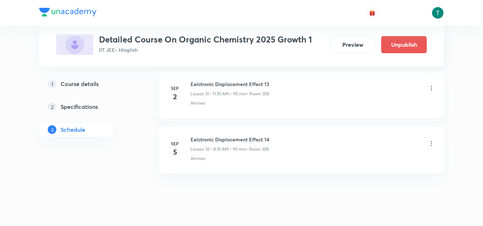
click at [430, 139] on div "Eelctronic Displacement Effect 14 Lesson 32 • 8:10 AM • 90 min • Room 308" at bounding box center [313, 143] width 244 height 17
click at [430, 140] on icon at bounding box center [431, 143] width 7 height 7
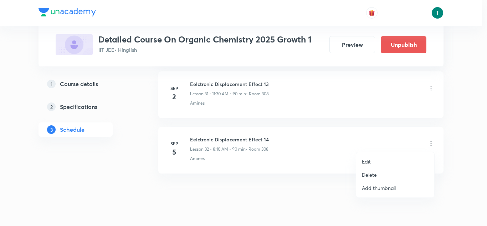
click at [371, 161] on li "Edit" at bounding box center [395, 161] width 78 height 13
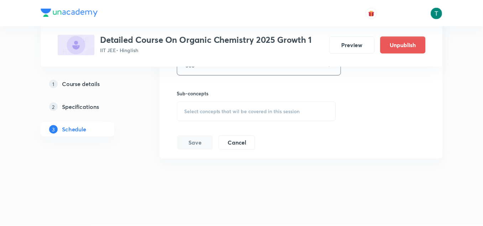
scroll to position [2051, 0]
click at [246, 118] on div "Select concepts that wil be covered in this session" at bounding box center [256, 111] width 160 height 20
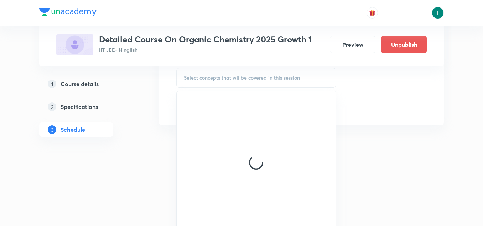
scroll to position [2087, 0]
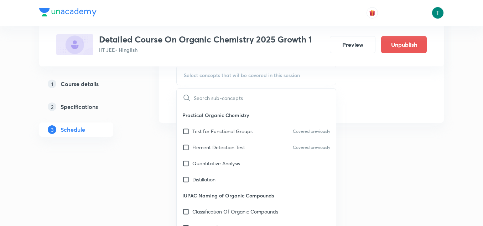
click at [237, 136] on div "Test for Functional Groups Covered previously" at bounding box center [256, 131] width 159 height 16
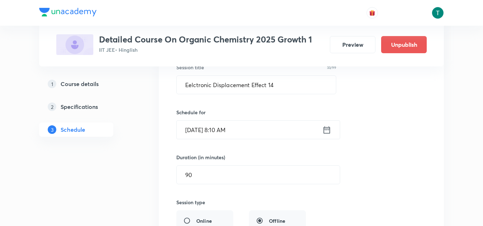
scroll to position [1827, 0]
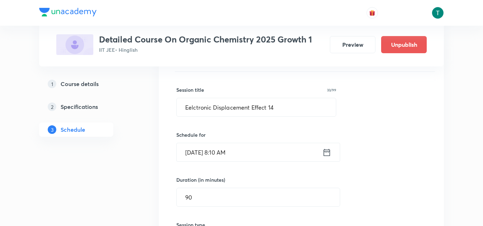
click at [230, 155] on input "[DATE] 8:10 AM" at bounding box center [250, 152] width 146 height 18
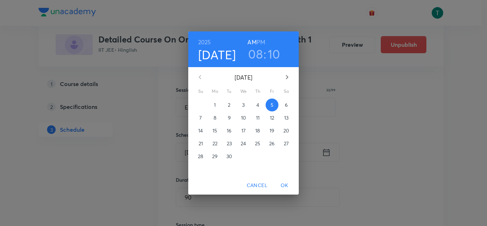
click at [257, 50] on h3 "08" at bounding box center [255, 53] width 15 height 15
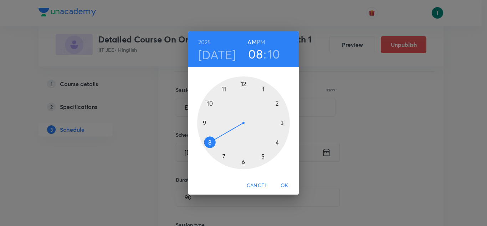
click at [206, 121] on div at bounding box center [243, 122] width 93 height 93
click at [211, 104] on div at bounding box center [243, 122] width 93 height 93
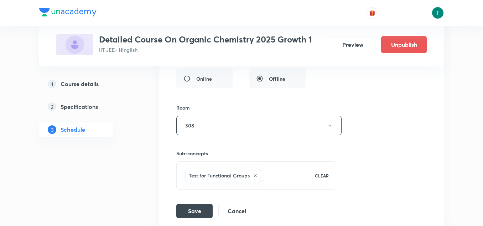
scroll to position [2024, 0]
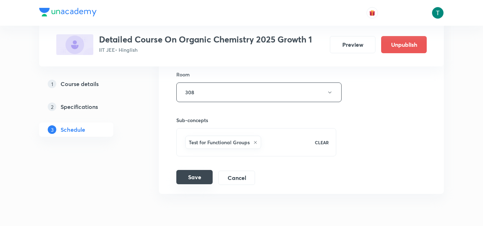
click at [203, 174] on button "Save" at bounding box center [194, 177] width 36 height 14
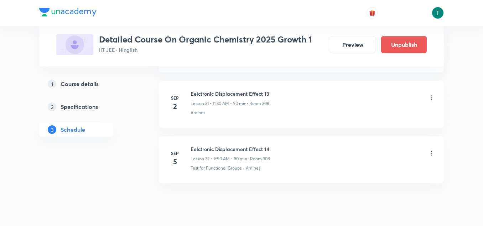
scroll to position [1785, 0]
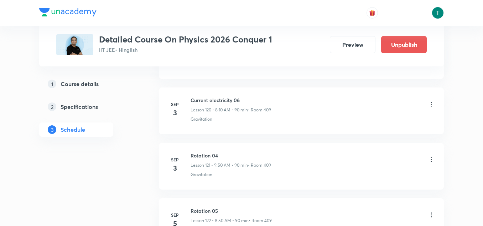
scroll to position [7042, 0]
click at [430, 158] on icon at bounding box center [431, 159] width 7 height 7
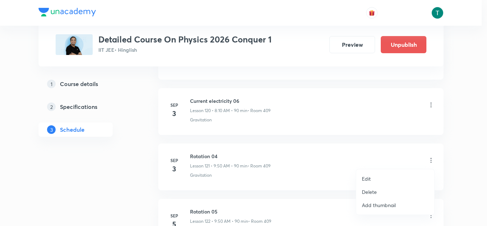
click at [367, 176] on p "Edit" at bounding box center [366, 178] width 9 height 7
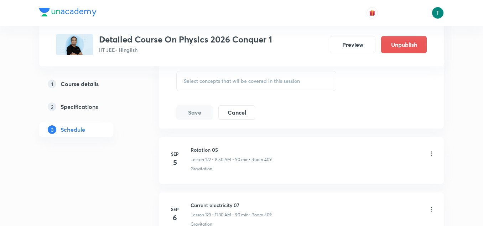
scroll to position [7031, 0]
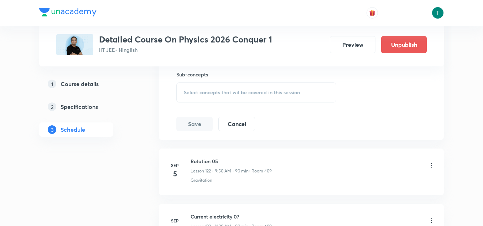
click at [265, 87] on div "Select concepts that wil be covered in this session" at bounding box center [256, 92] width 160 height 20
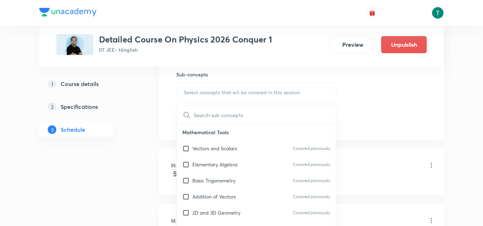
click at [238, 161] on div "Elementary Algebra Covered previously" at bounding box center [256, 164] width 159 height 16
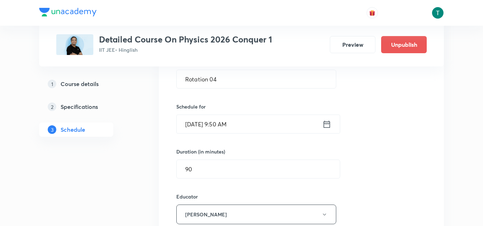
scroll to position [6761, 0]
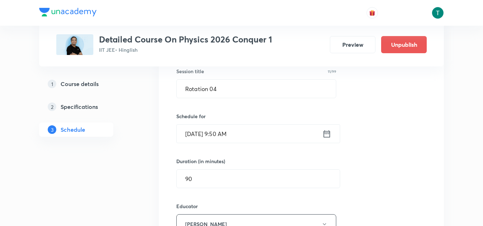
click at [236, 132] on input "[DATE] 9:50 AM" at bounding box center [250, 133] width 146 height 18
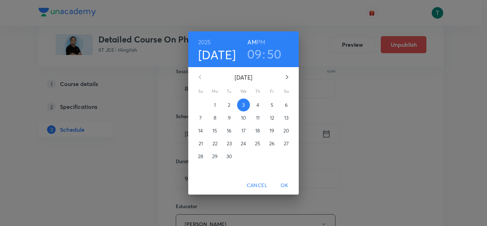
click at [255, 49] on h3 "09" at bounding box center [254, 53] width 15 height 15
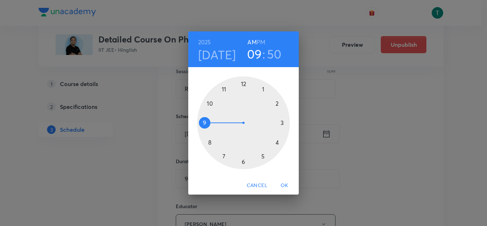
click at [224, 88] on div at bounding box center [243, 122] width 93 height 93
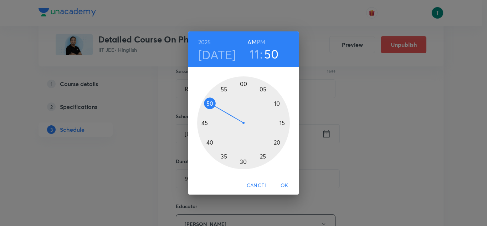
click at [243, 162] on div at bounding box center [243, 122] width 93 height 93
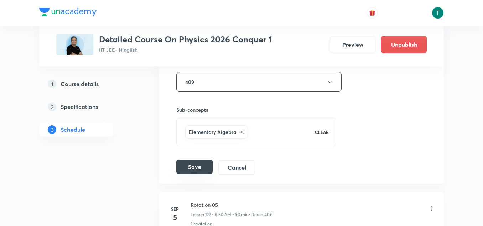
scroll to position [6996, 0]
click at [197, 166] on button "Save" at bounding box center [194, 166] width 36 height 14
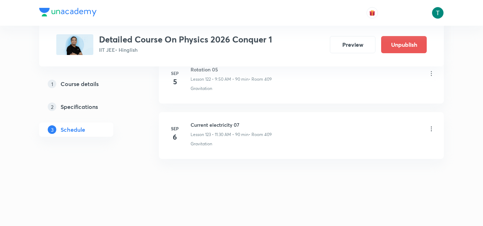
scroll to position [6811, 0]
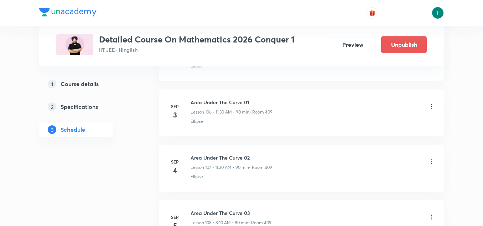
scroll to position [6247, 0]
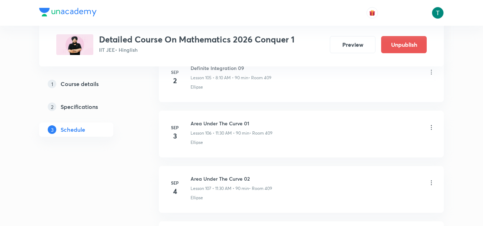
click at [430, 126] on icon at bounding box center [431, 127] width 7 height 7
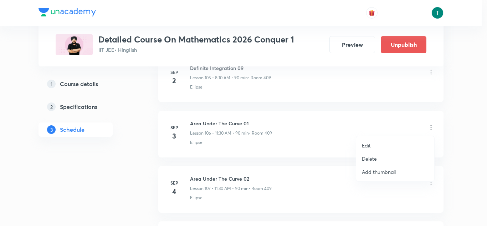
click at [377, 157] on li "Delete" at bounding box center [395, 158] width 78 height 13
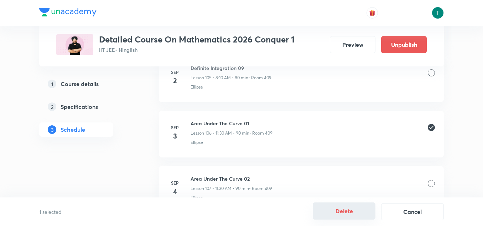
click at [337, 208] on button "Delete" at bounding box center [344, 210] width 63 height 17
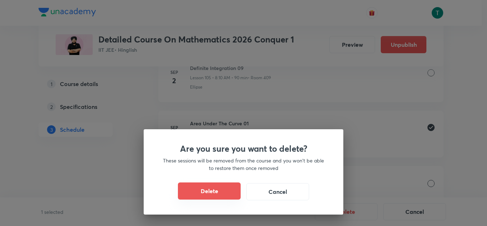
click at [230, 184] on button "Delete" at bounding box center [209, 190] width 63 height 17
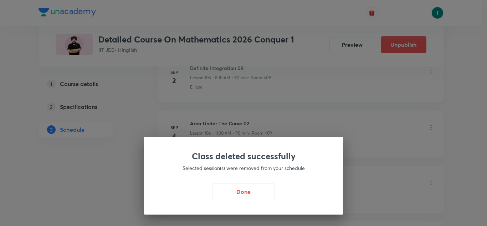
click at [241, 180] on div "Class deleted successfully Selected session(s) were removed from your schedule …" at bounding box center [244, 175] width 200 height 78
click at [238, 189] on button "Done" at bounding box center [243, 190] width 63 height 17
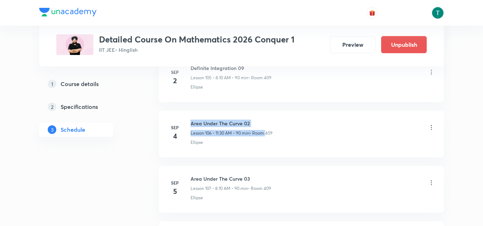
drag, startPoint x: 190, startPoint y: 123, endPoint x: 265, endPoint y: 129, distance: 75.5
click at [265, 129] on div "Sep 4 Area Under The Curve 02 Lesson 106 • 11:30 AM • 90 min • Room 409 Ellipse" at bounding box center [301, 132] width 267 height 26
click at [258, 125] on h6 "Area Under The Curve 02" at bounding box center [232, 122] width 82 height 7
drag, startPoint x: 191, startPoint y: 121, endPoint x: 289, endPoint y: 120, distance: 97.6
click at [289, 120] on div "Area Under The Curve 02 Lesson 106 • 11:30 AM • 90 min • Room 409" at bounding box center [313, 127] width 244 height 17
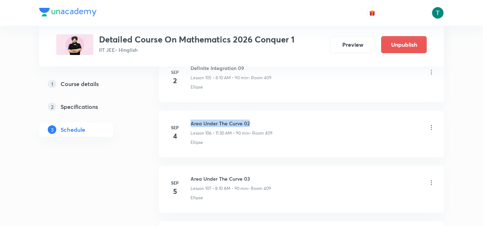
copy h6 "Area Under The Curve 02"
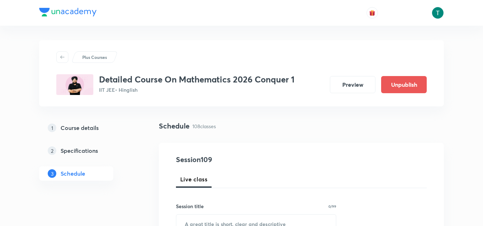
scroll to position [68, 0]
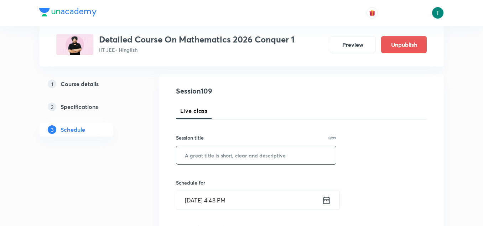
paste input "Area Under The Curve 02"
click at [210, 154] on input "text" at bounding box center [256, 155] width 160 height 18
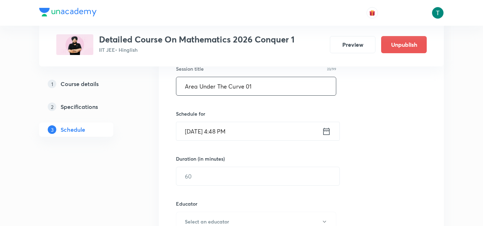
scroll to position [143, 0]
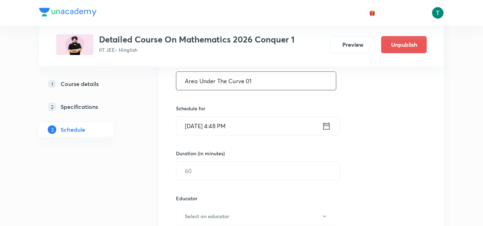
type input "Area Under The Curve 01"
click at [231, 120] on input "Sep 1, 2025, 4:48 PM" at bounding box center [249, 126] width 146 height 18
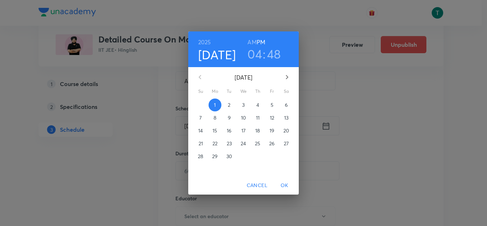
click at [242, 103] on span "3" at bounding box center [243, 104] width 13 height 7
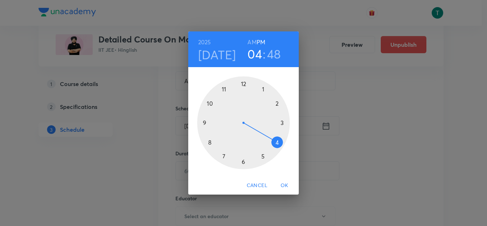
click at [251, 43] on h6 "AM" at bounding box center [251, 42] width 9 height 10
click at [205, 121] on div at bounding box center [243, 122] width 93 height 93
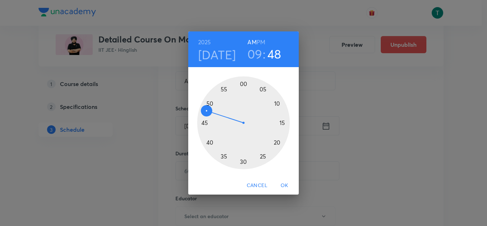
click at [211, 103] on div at bounding box center [243, 122] width 93 height 93
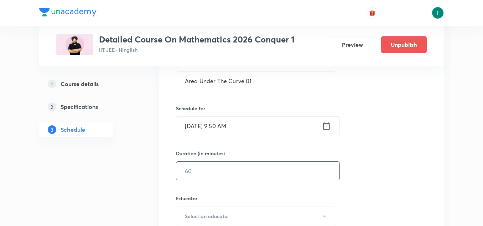
click at [209, 166] on input "text" at bounding box center [257, 170] width 163 height 18
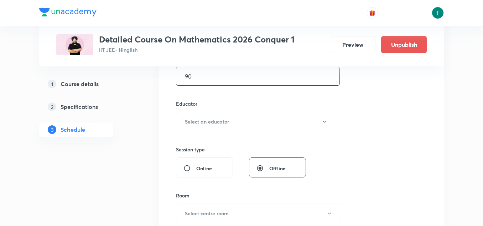
scroll to position [238, 0]
type input "90"
click at [234, 118] on button "Select an educator" at bounding box center [256, 121] width 160 height 20
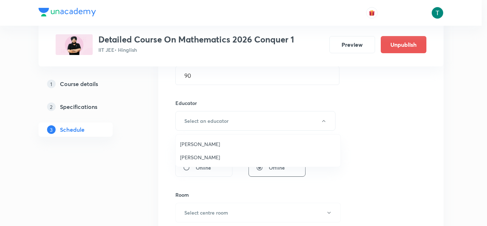
click at [207, 157] on span "Satpal Singh" at bounding box center [258, 156] width 156 height 7
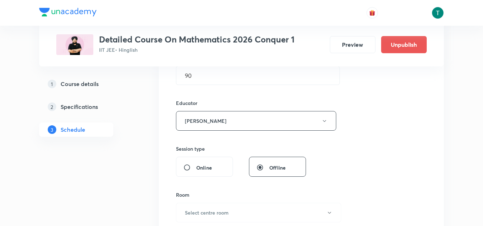
click at [219, 133] on div "Session 109 Live class Session title 23/99 Area Under The Curve 01 ​ Schedule f…" at bounding box center [301, 106] width 251 height 380
click at [218, 129] on button "Satpal Singh" at bounding box center [256, 121] width 160 height 20
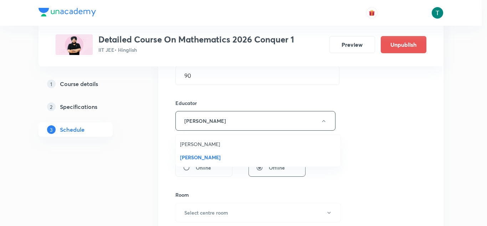
click at [214, 143] on span "Akash Ashish Gautama" at bounding box center [258, 143] width 156 height 7
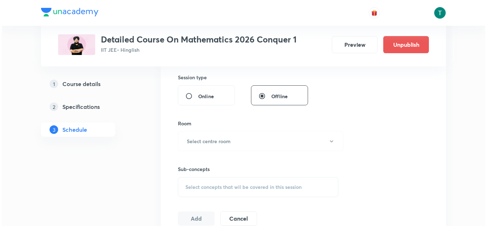
scroll to position [323, 0]
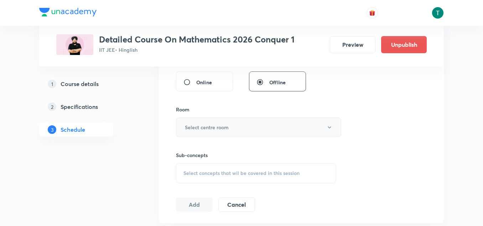
click at [244, 124] on button "Select centre room" at bounding box center [258, 127] width 165 height 20
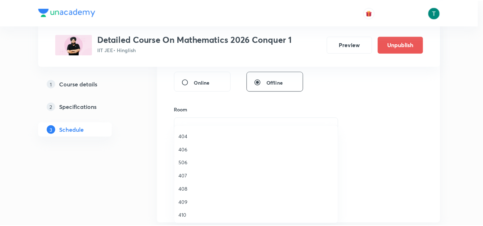
scroll to position [184, 0]
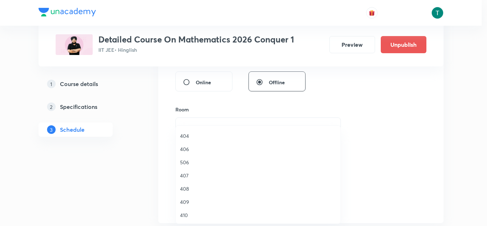
click at [190, 198] on span "409" at bounding box center [258, 201] width 156 height 7
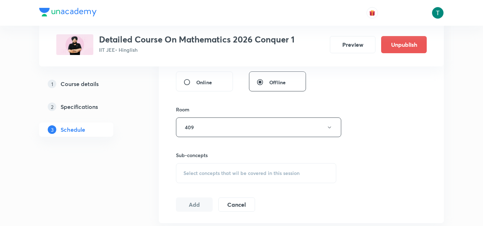
click at [222, 171] on span "Select concepts that wil be covered in this session" at bounding box center [241, 173] width 116 height 6
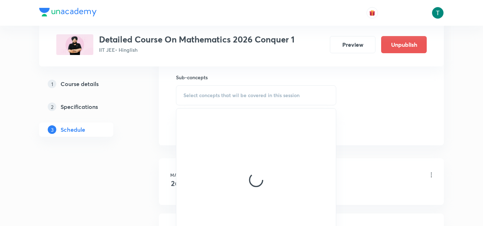
scroll to position [404, 0]
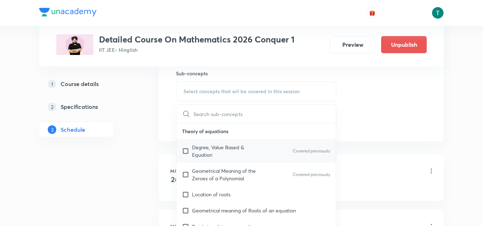
click at [228, 155] on p "Degree, Value Based & Equation" at bounding box center [228, 150] width 72 height 15
checkbox input "true"
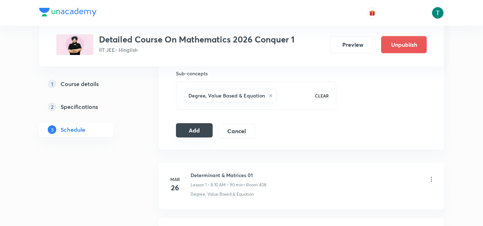
click at [187, 136] on button "Add" at bounding box center [194, 130] width 37 height 14
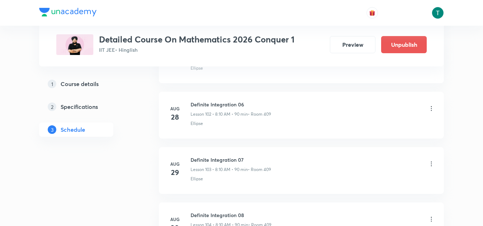
scroll to position [6038, 0]
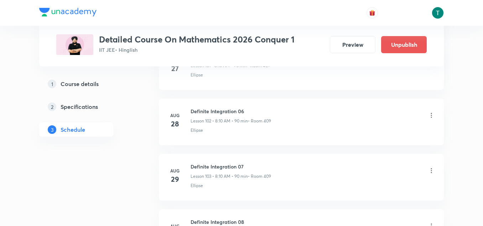
scroll to position [6038, 0]
